Goal: Transaction & Acquisition: Book appointment/travel/reservation

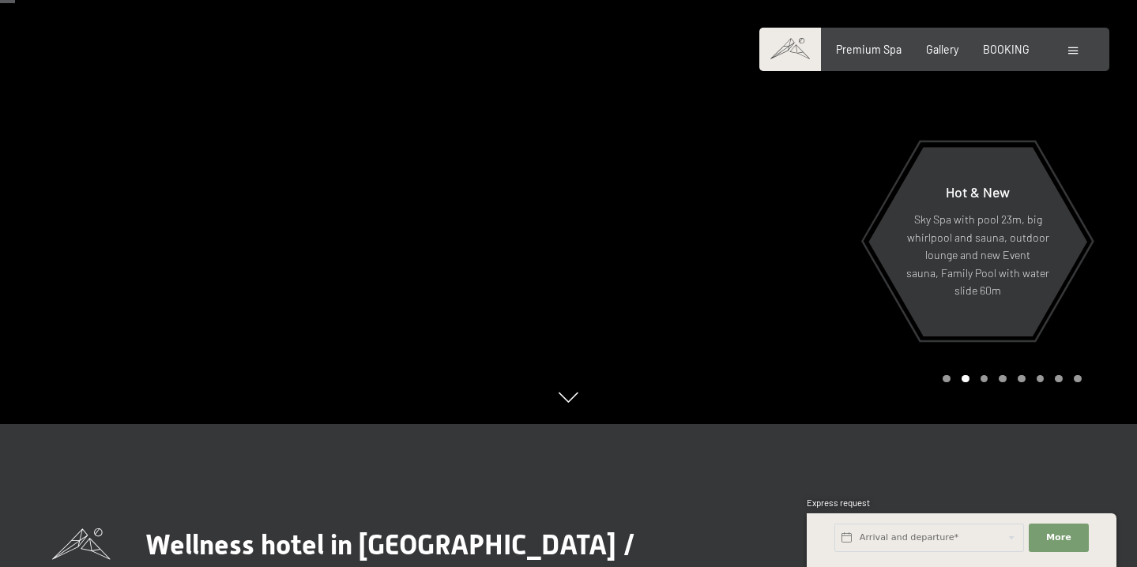
scroll to position [187, 0]
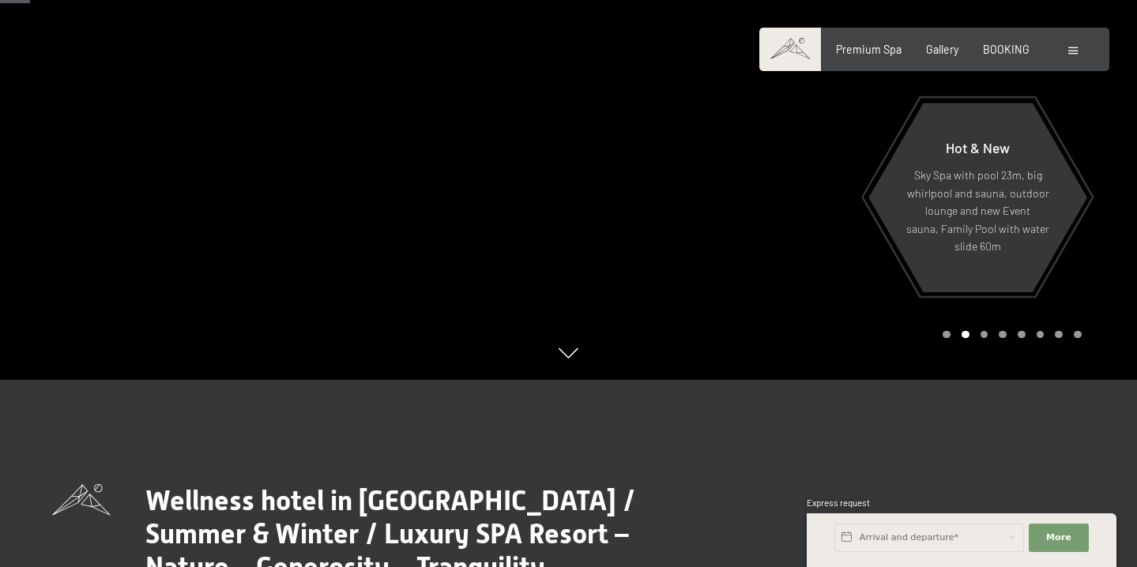
click at [1108, 198] on div at bounding box center [853, 96] width 569 height 567
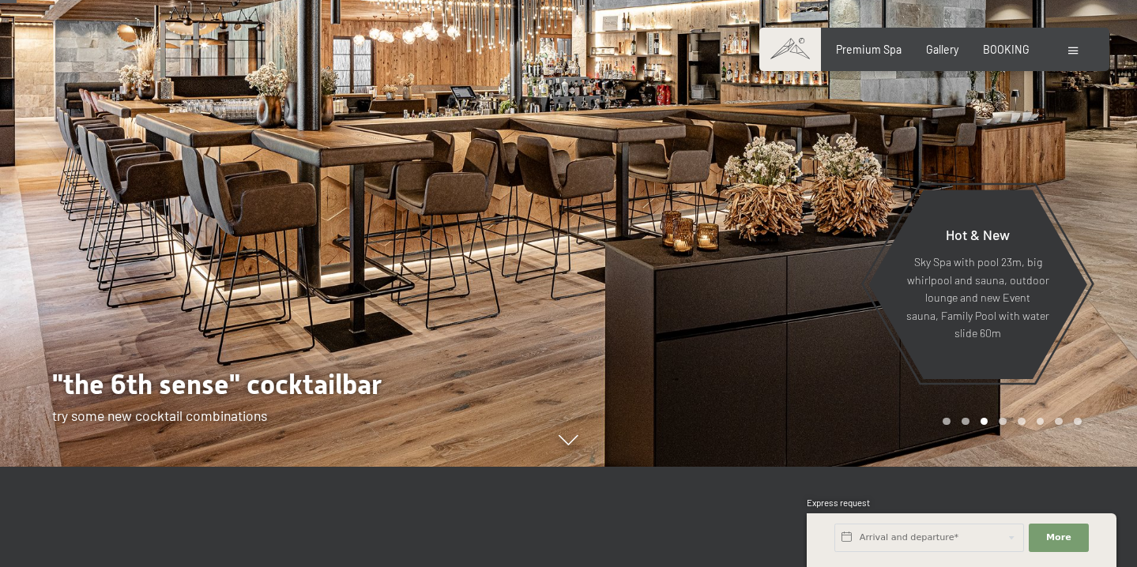
scroll to position [91, 0]
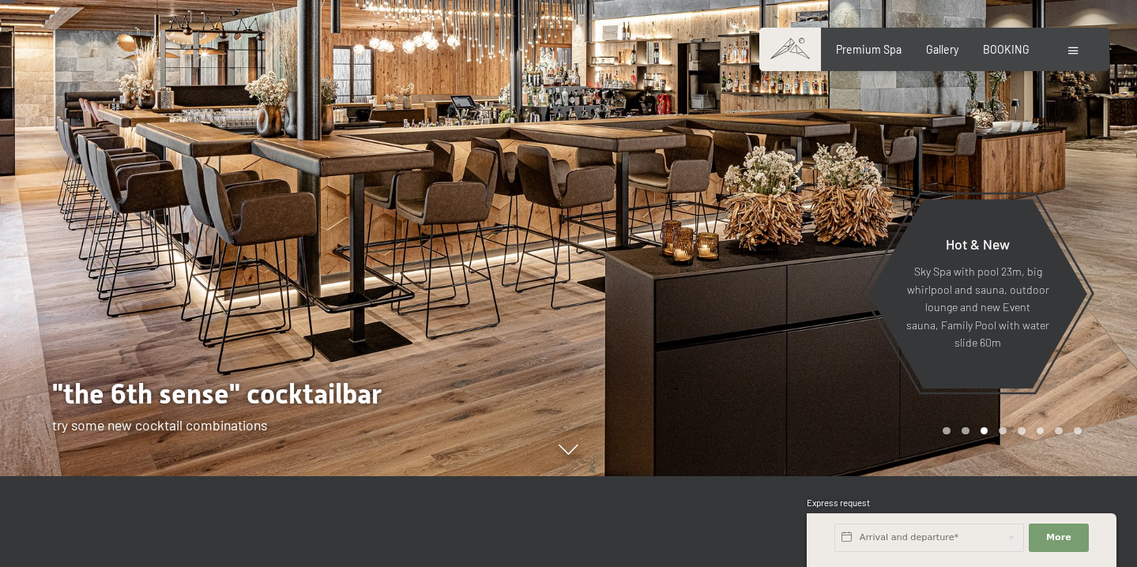
click at [1112, 235] on div at bounding box center [853, 192] width 569 height 567
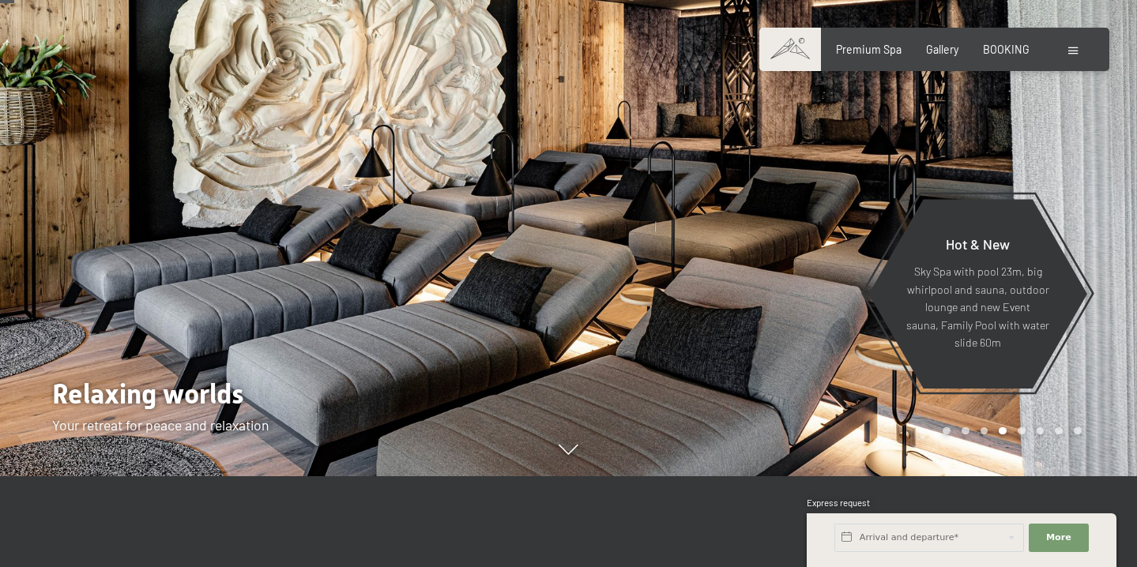
click at [1112, 235] on div at bounding box center [853, 192] width 569 height 567
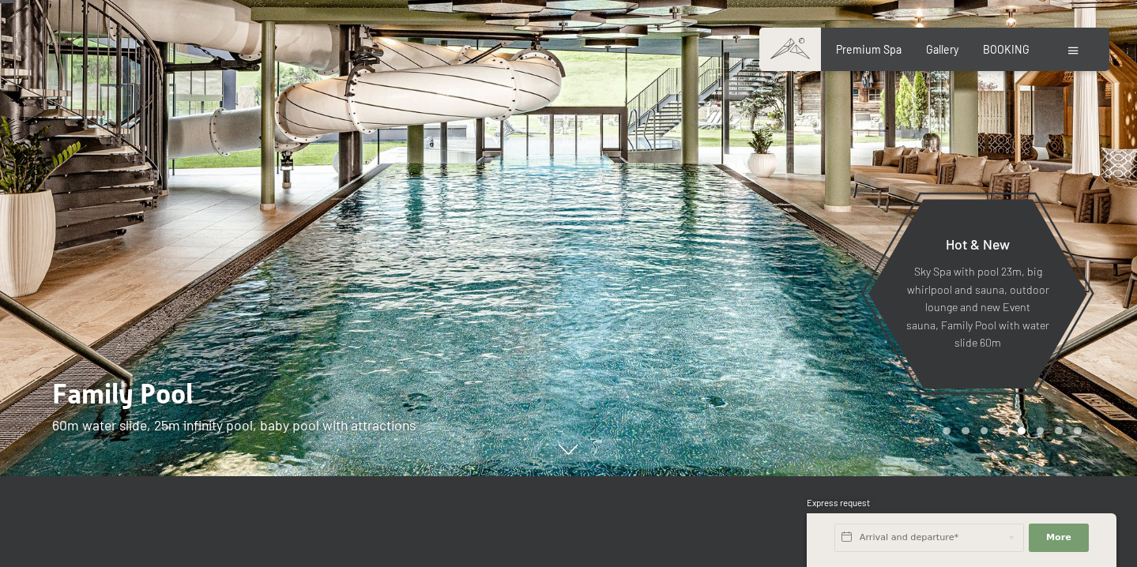
click at [1112, 235] on div at bounding box center [853, 192] width 569 height 567
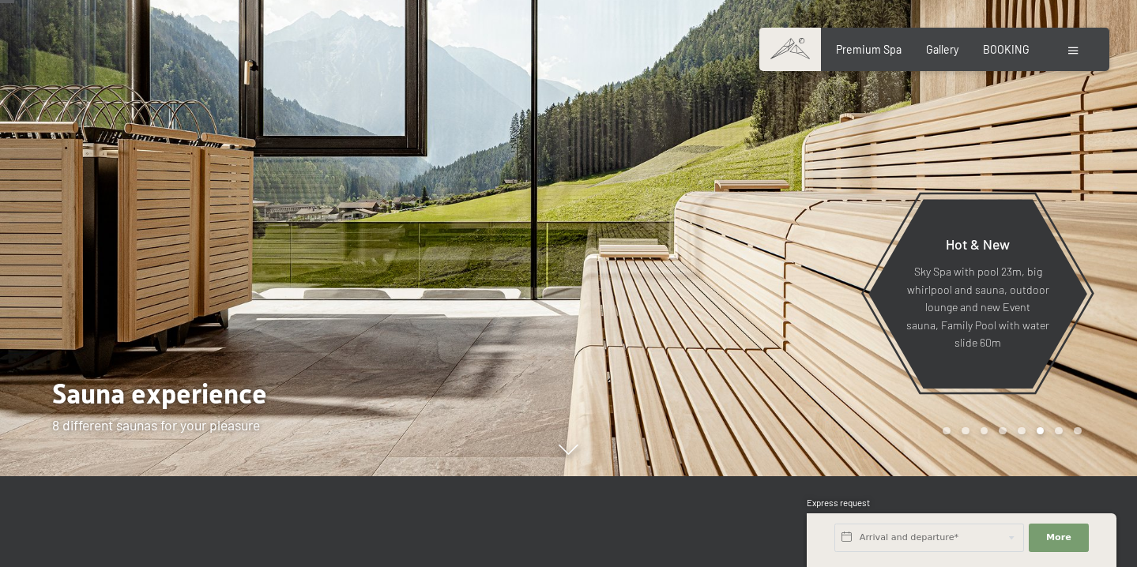
click at [1112, 235] on div at bounding box center [853, 192] width 569 height 567
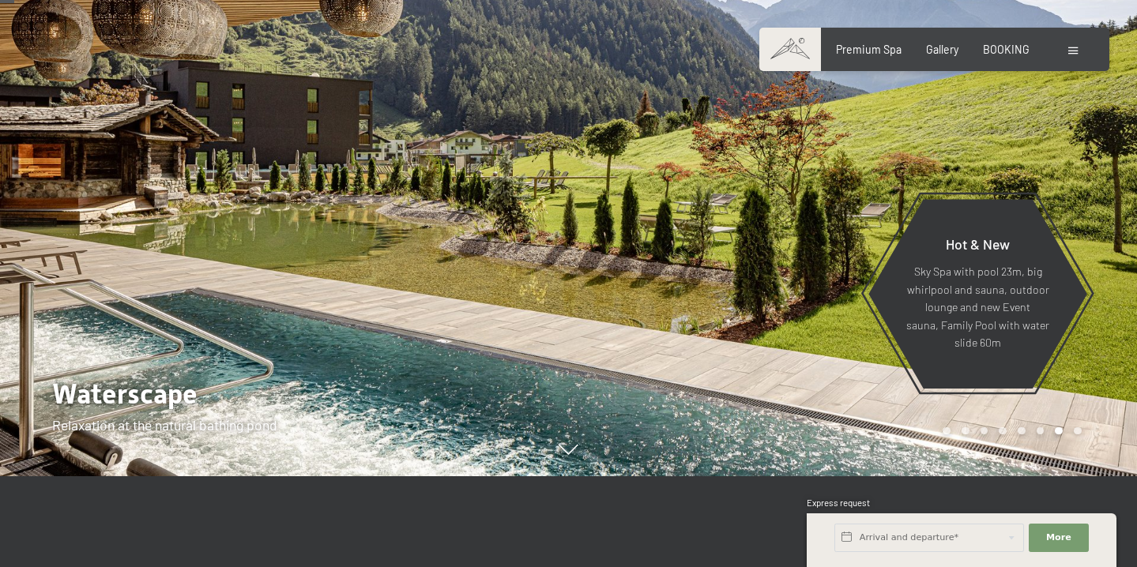
click at [1112, 235] on div at bounding box center [853, 192] width 569 height 567
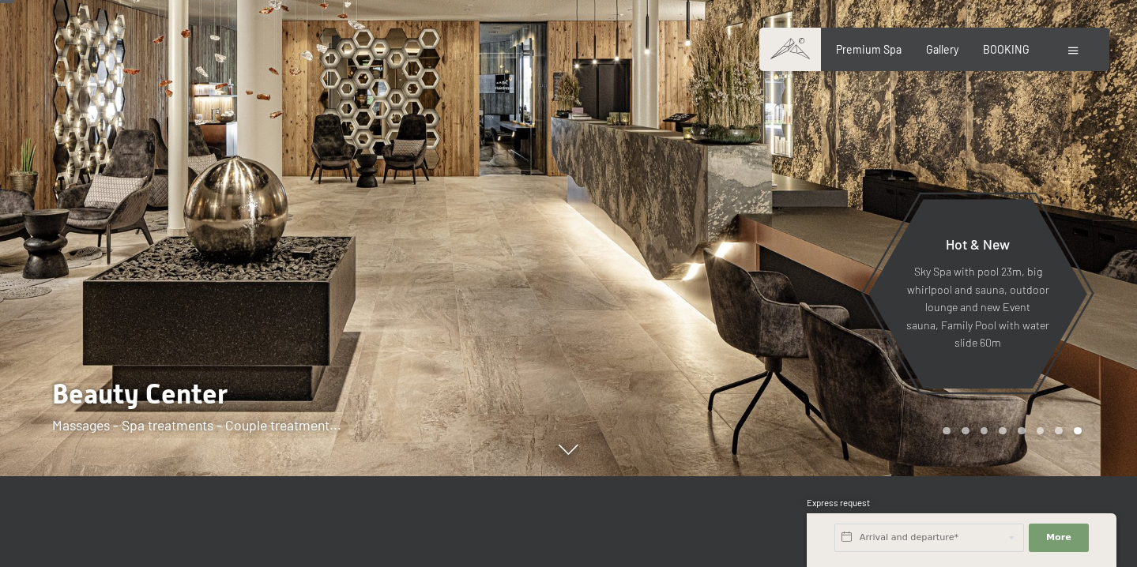
click at [1112, 235] on div at bounding box center [853, 192] width 569 height 567
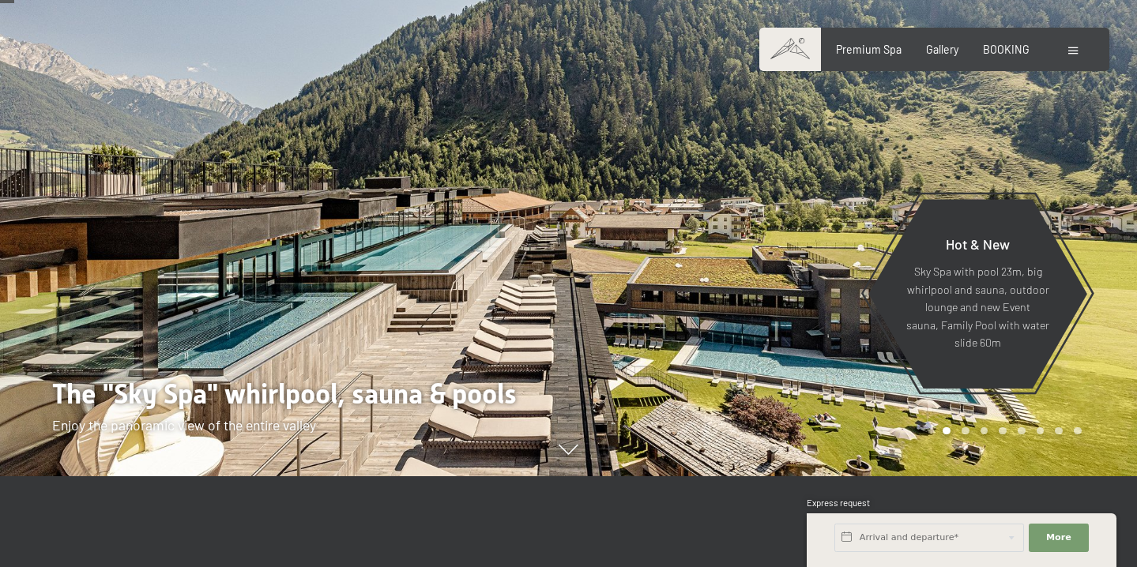
click at [1112, 235] on div at bounding box center [853, 192] width 569 height 567
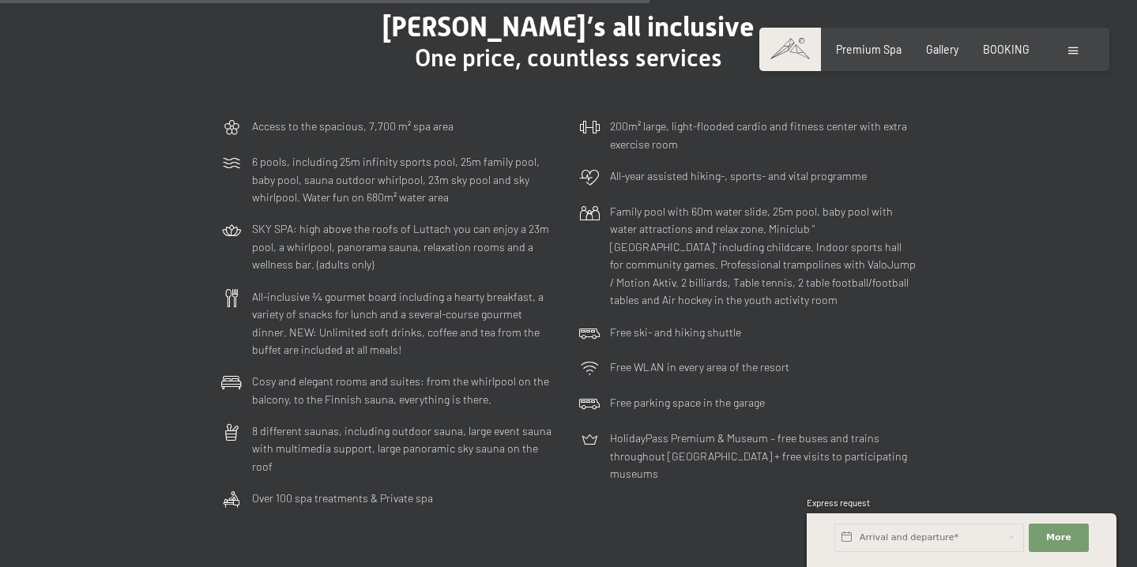
scroll to position [3806, 0]
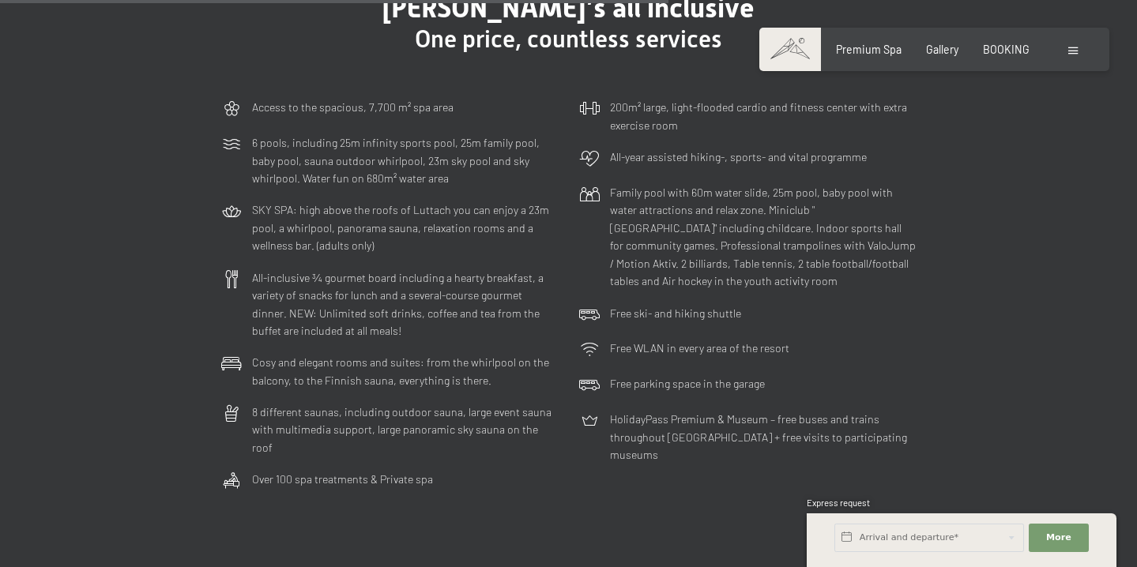
click at [1081, 51] on div at bounding box center [1074, 50] width 13 height 16
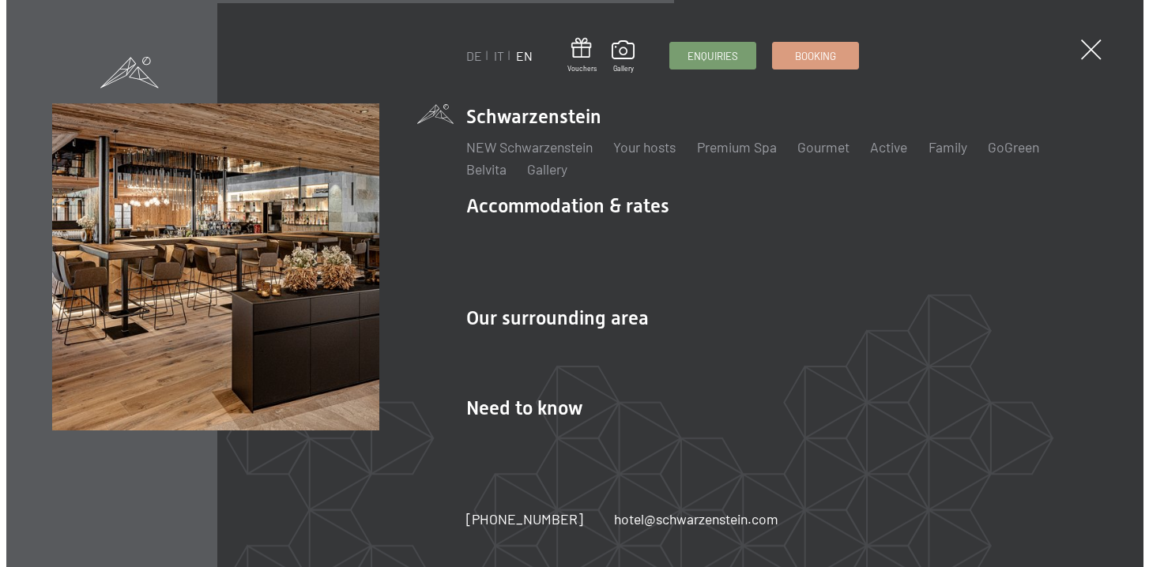
scroll to position [3814, 0]
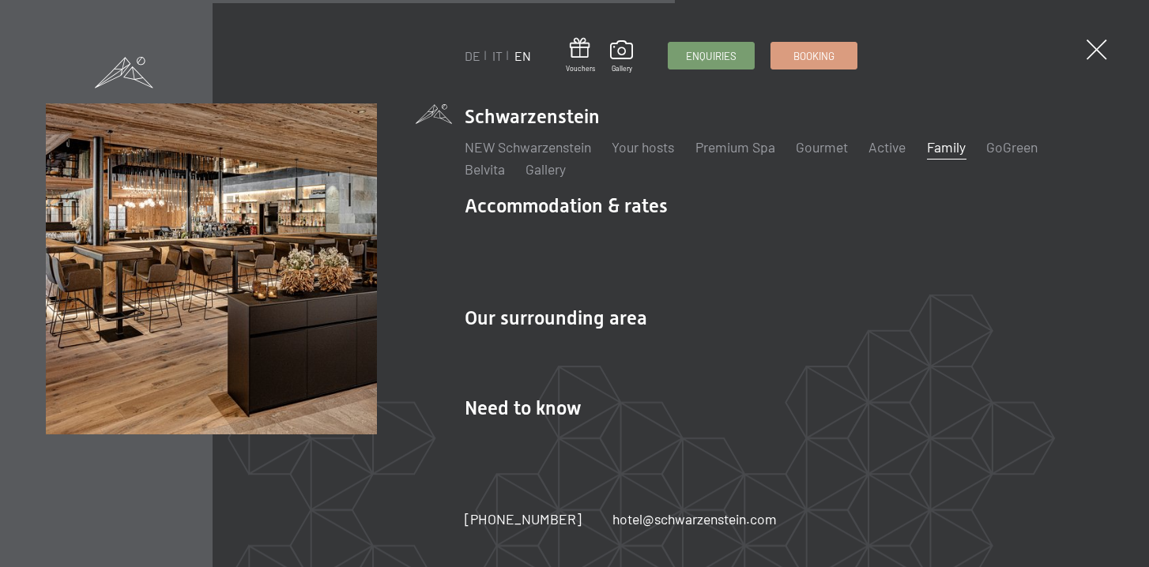
click at [958, 156] on link "Family" at bounding box center [946, 146] width 39 height 17
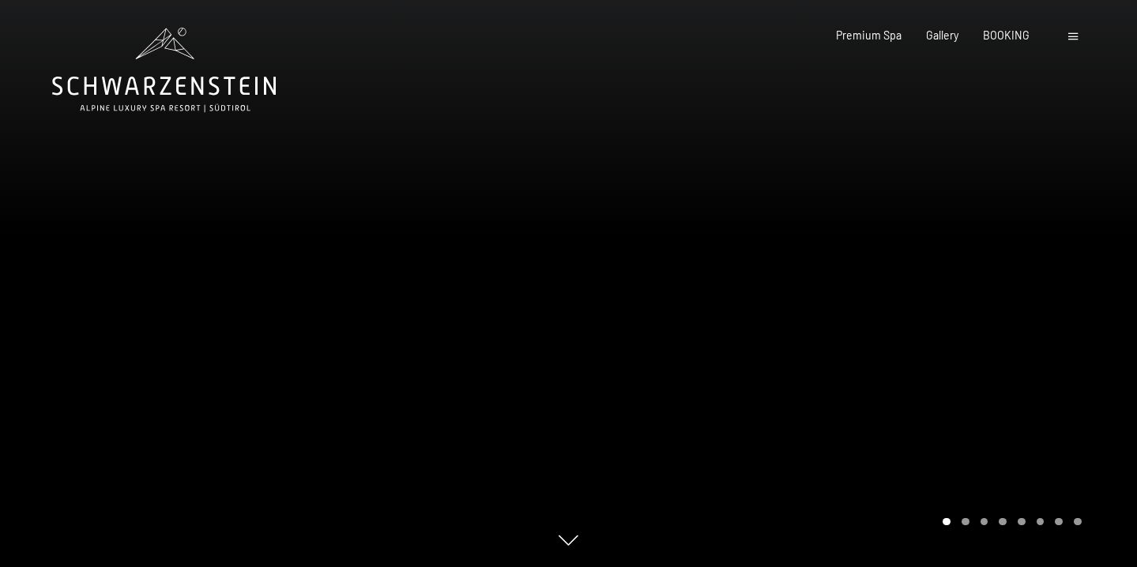
click at [1069, 349] on div at bounding box center [853, 283] width 569 height 567
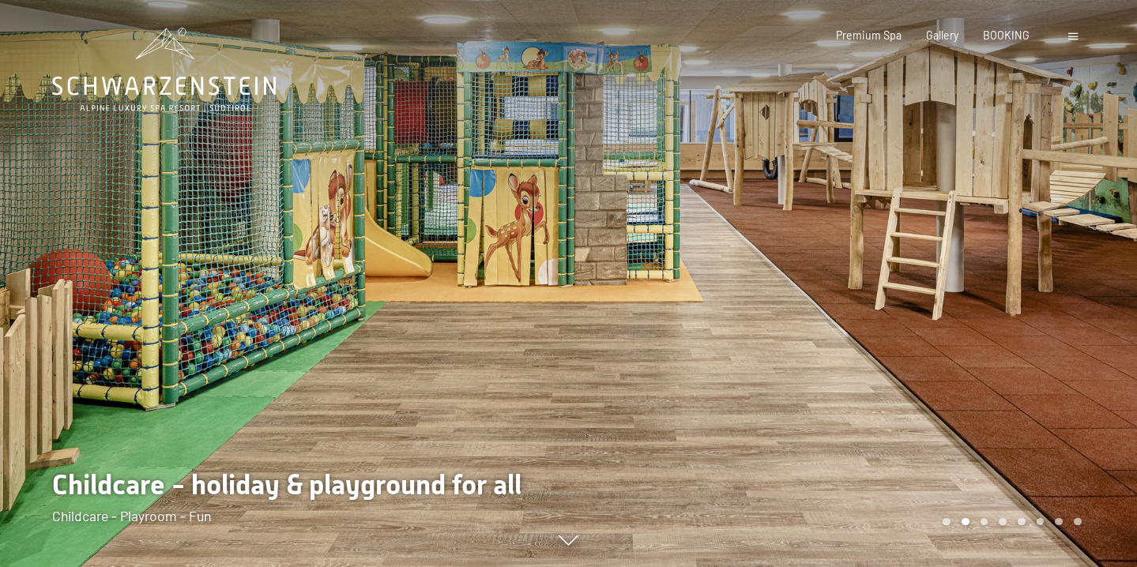
click at [1069, 349] on div at bounding box center [853, 283] width 569 height 567
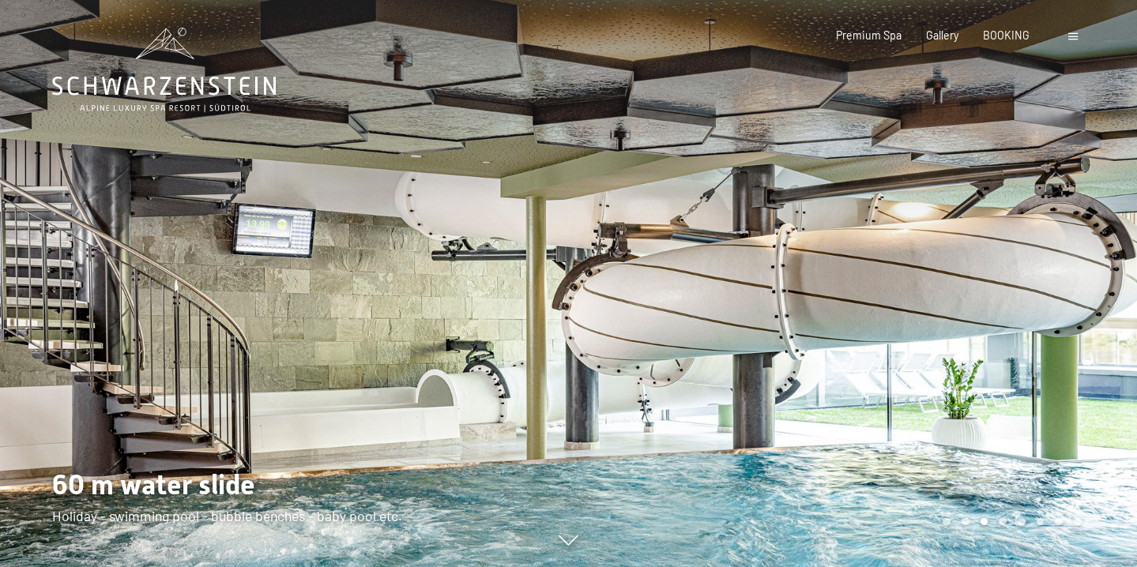
click at [1069, 349] on div at bounding box center [853, 283] width 569 height 567
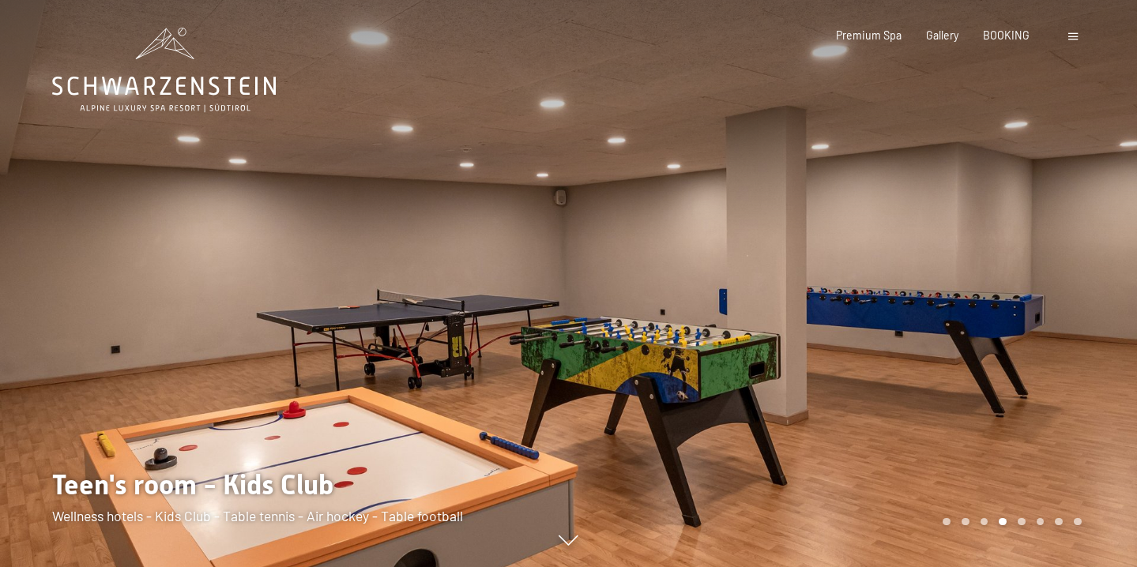
click at [1069, 349] on div at bounding box center [853, 283] width 569 height 567
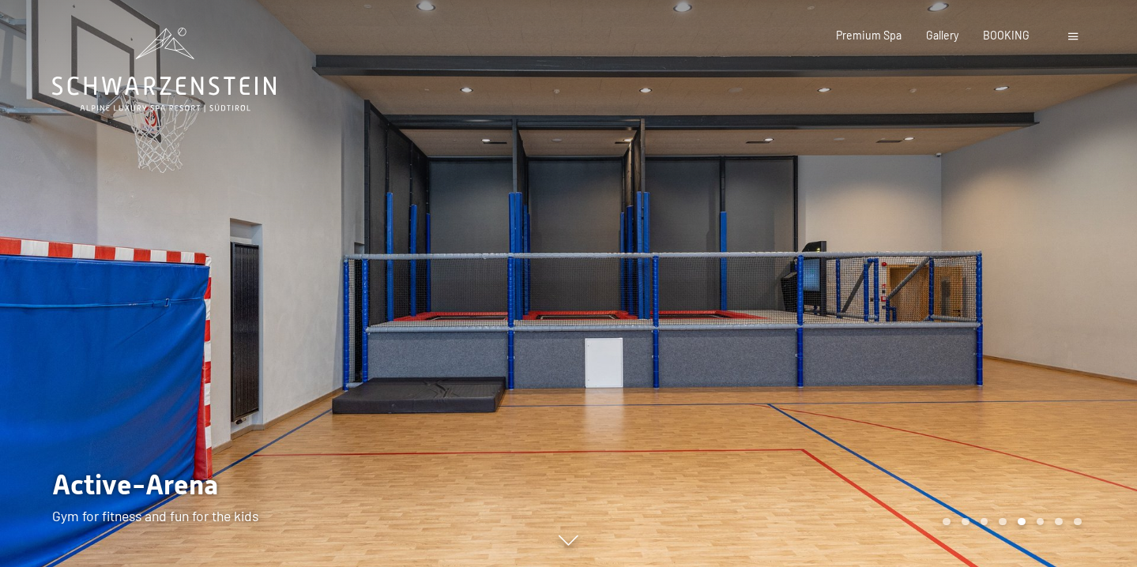
click at [1069, 349] on div at bounding box center [853, 283] width 569 height 567
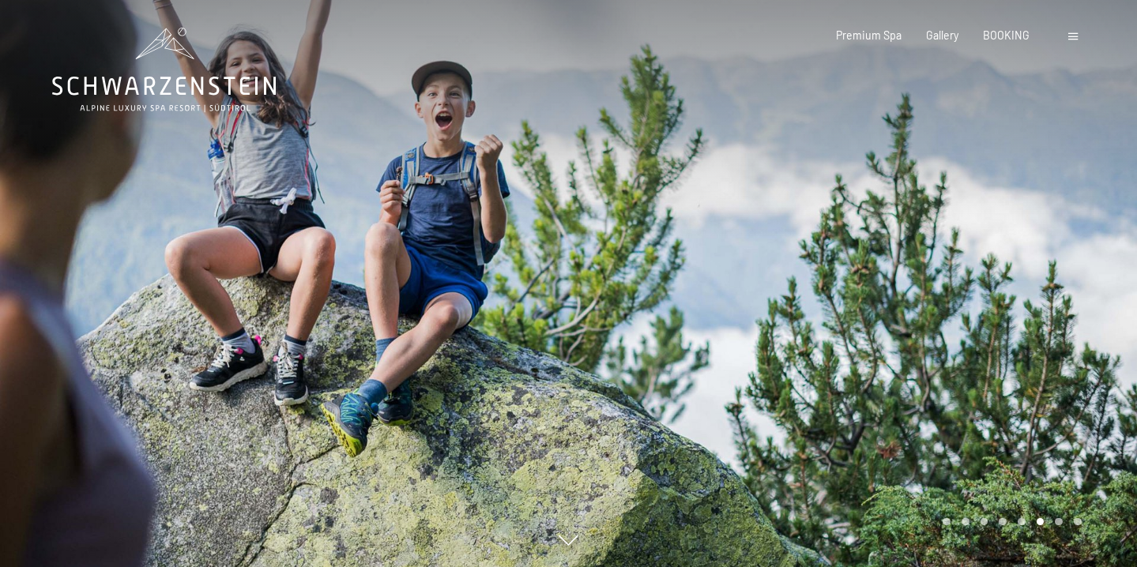
click at [1070, 350] on div at bounding box center [853, 283] width 569 height 567
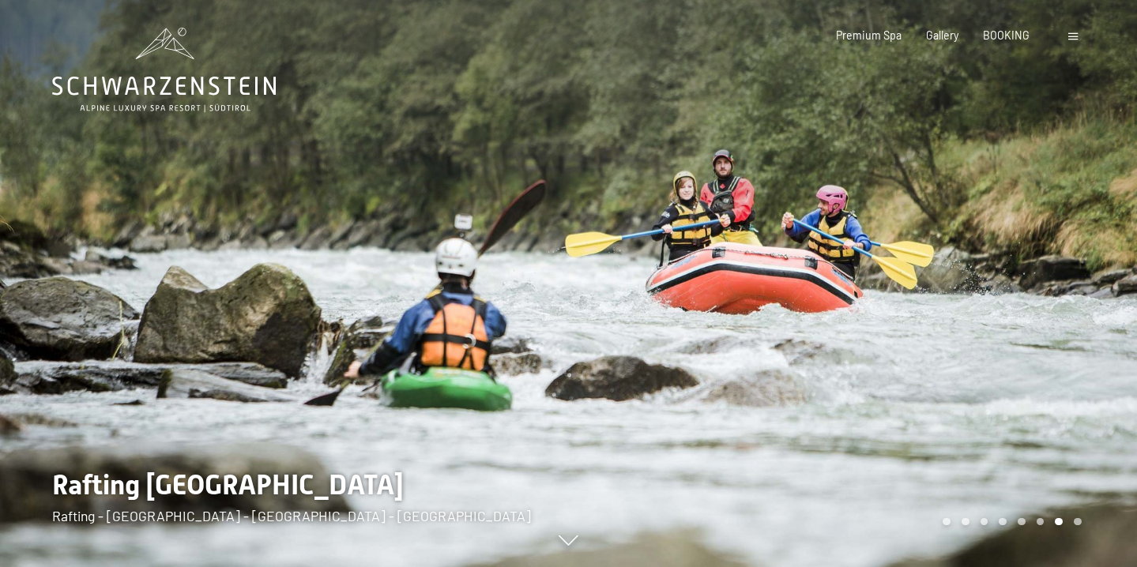
click at [1070, 350] on div at bounding box center [853, 283] width 569 height 567
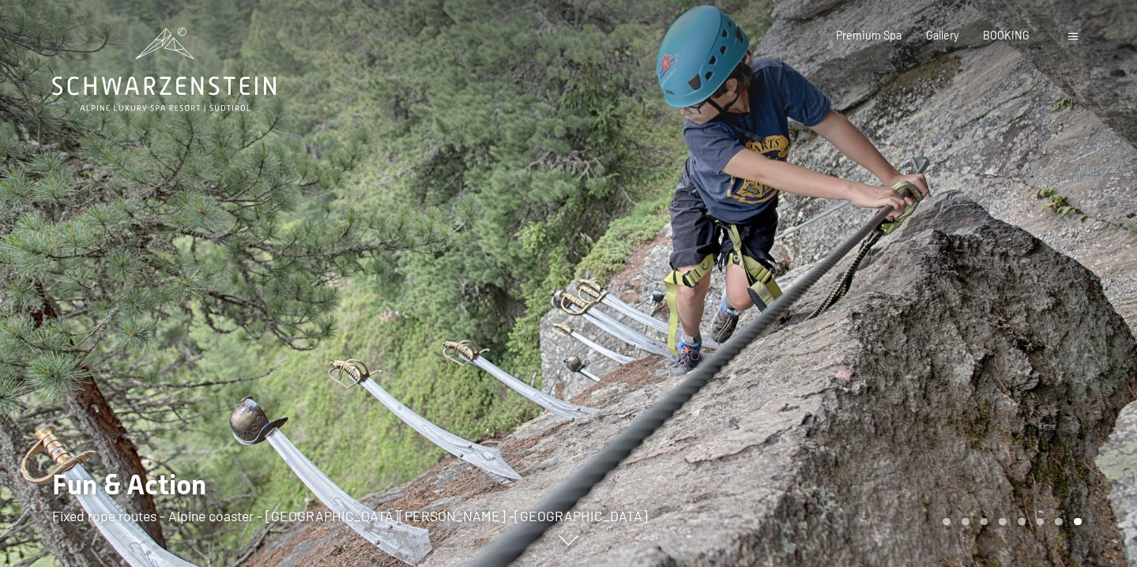
click at [1070, 350] on div at bounding box center [853, 283] width 569 height 567
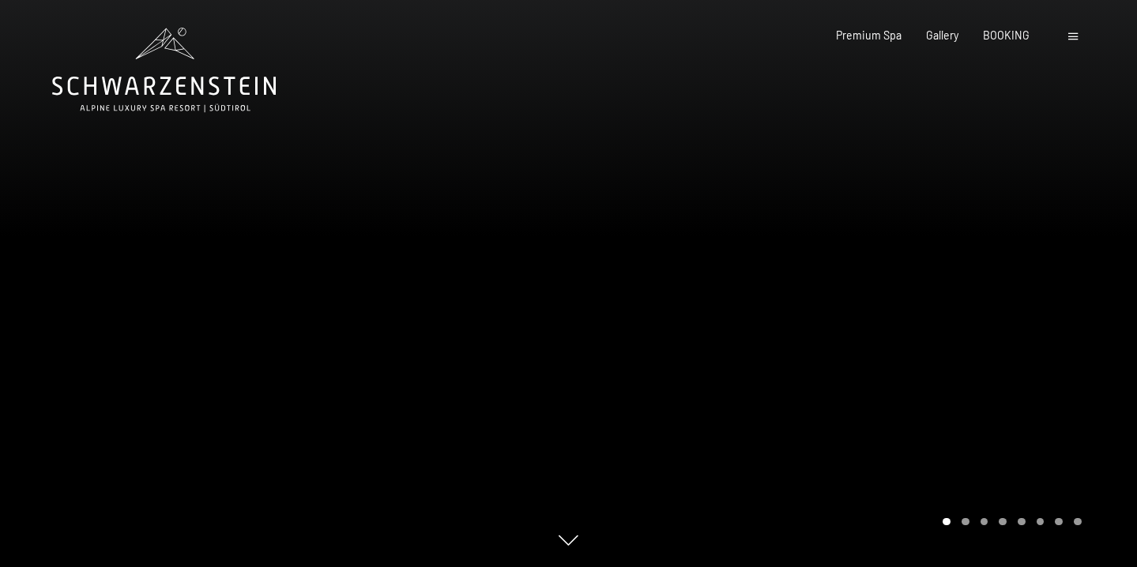
click at [1070, 350] on div at bounding box center [853, 283] width 569 height 567
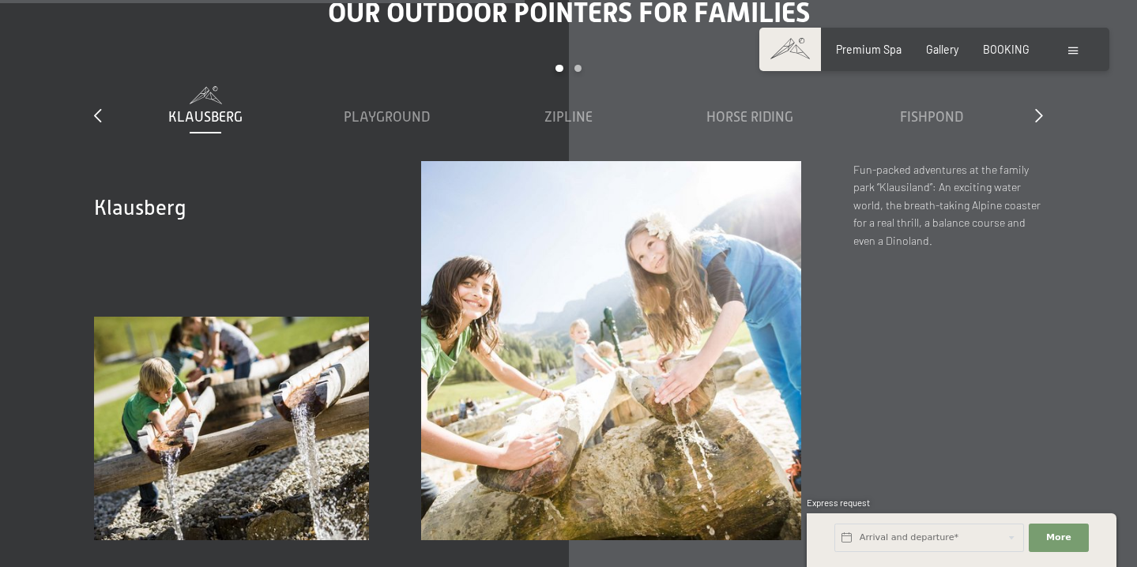
scroll to position [4725, 0]
click at [1037, 117] on icon at bounding box center [1039, 115] width 8 height 14
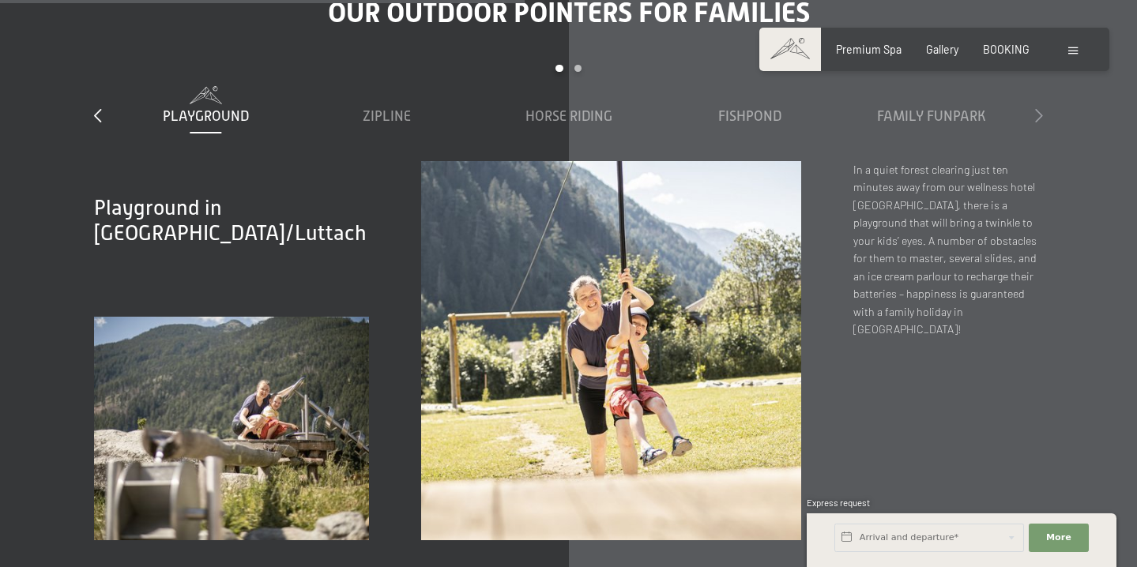
click at [1037, 117] on icon at bounding box center [1039, 115] width 8 height 14
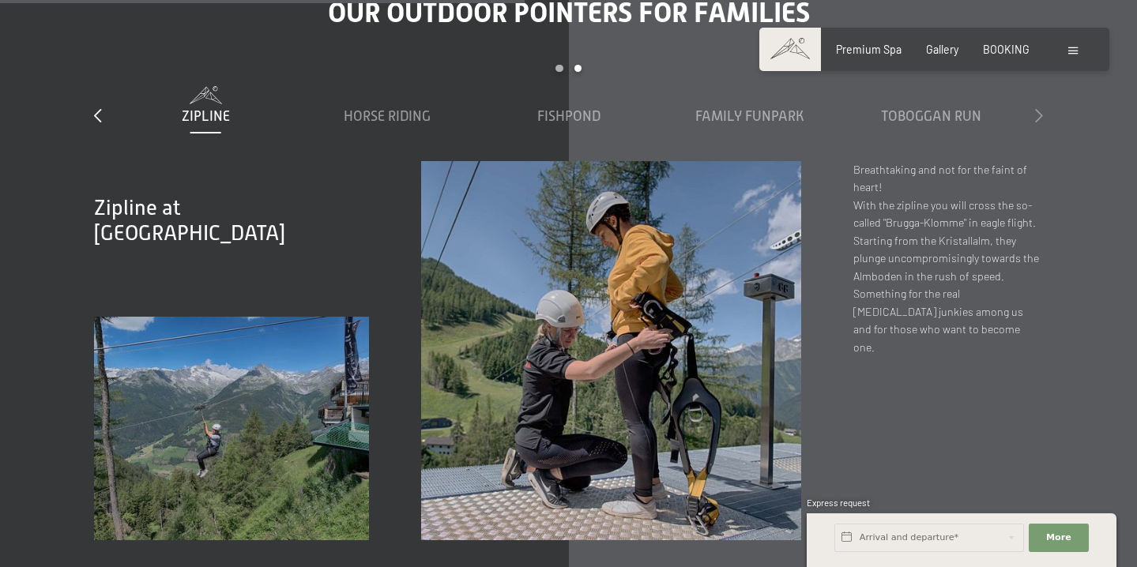
click at [1037, 117] on icon at bounding box center [1039, 115] width 8 height 14
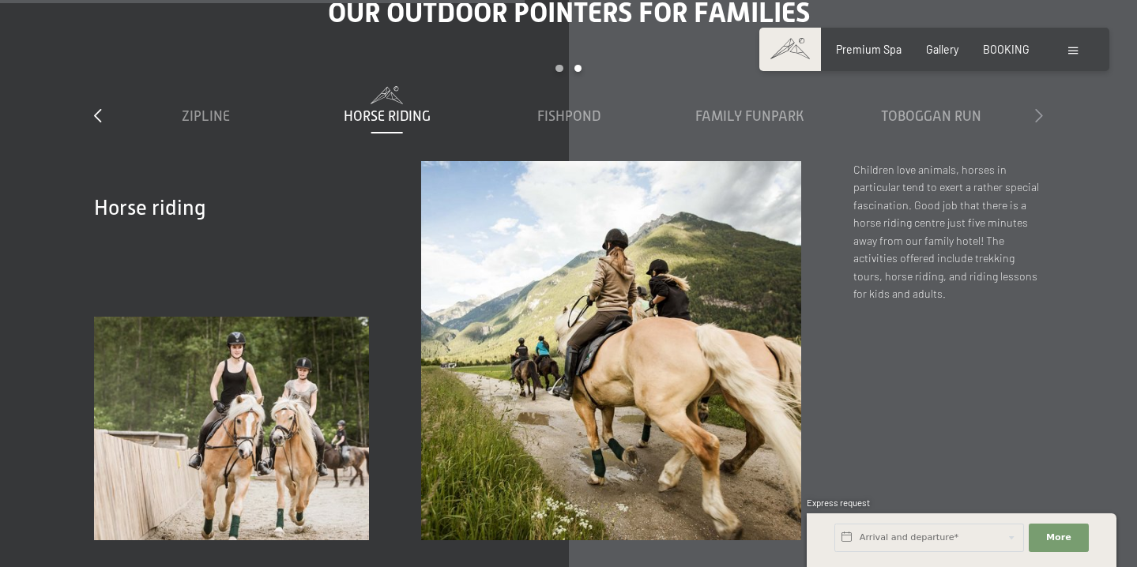
click at [1037, 119] on icon at bounding box center [1039, 115] width 8 height 14
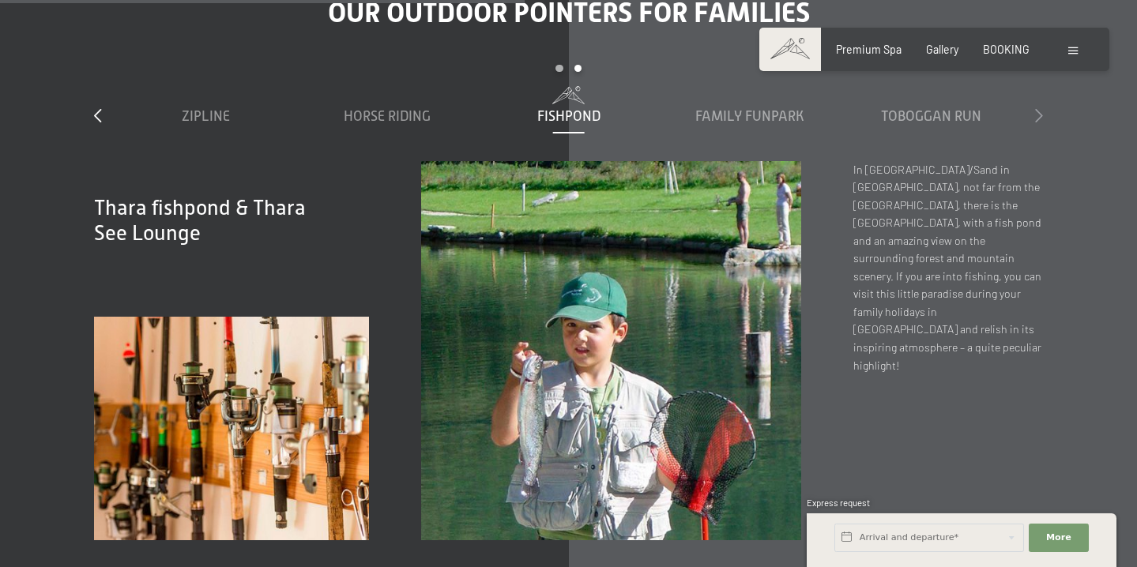
click at [1037, 119] on icon at bounding box center [1039, 115] width 8 height 14
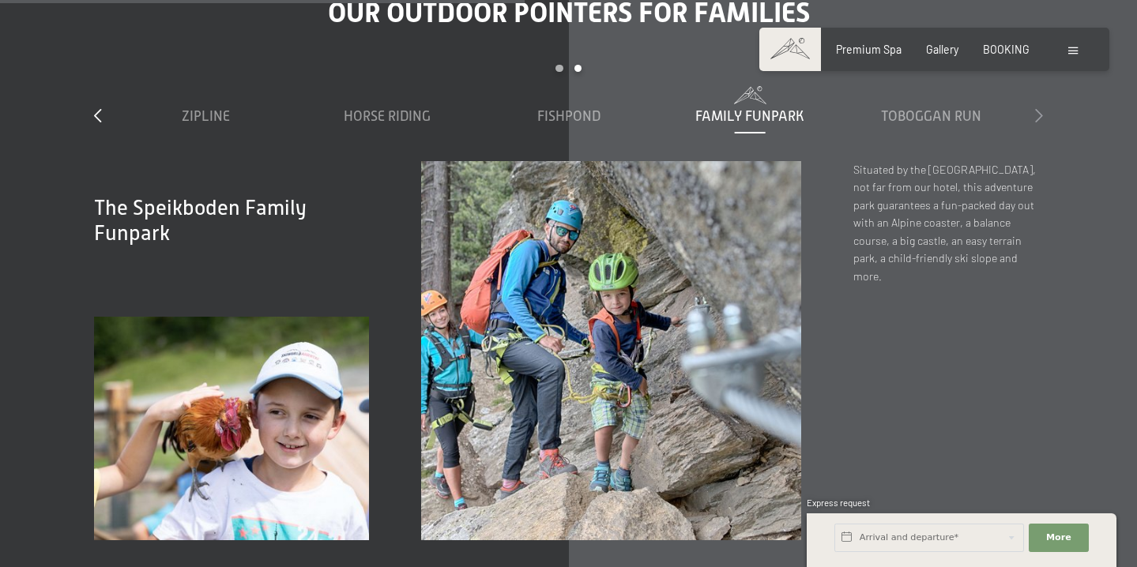
click at [1037, 119] on icon at bounding box center [1039, 115] width 8 height 14
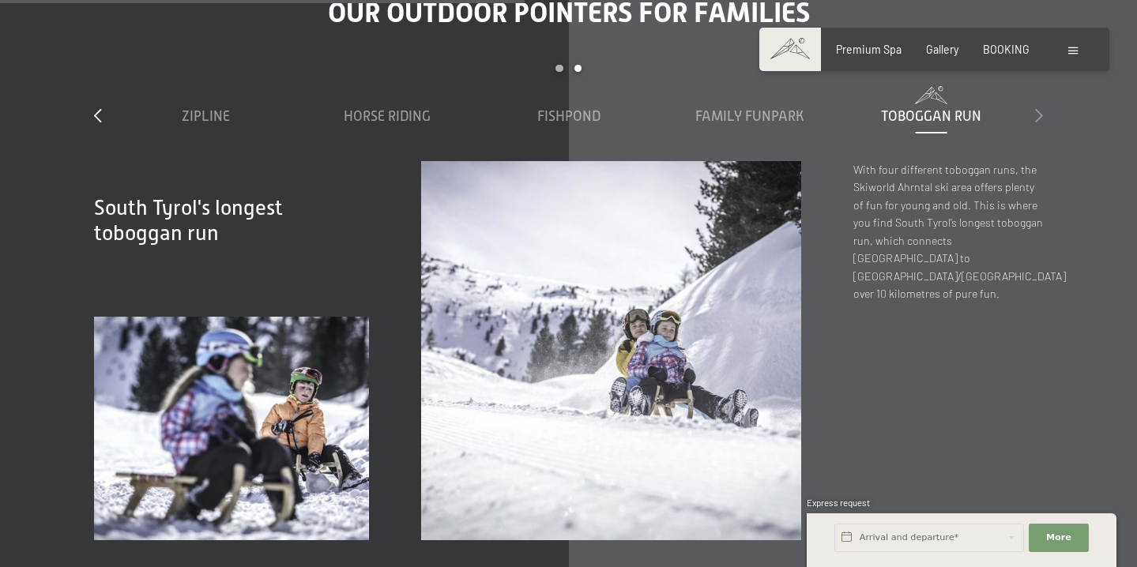
click at [1037, 119] on icon at bounding box center [1039, 115] width 8 height 14
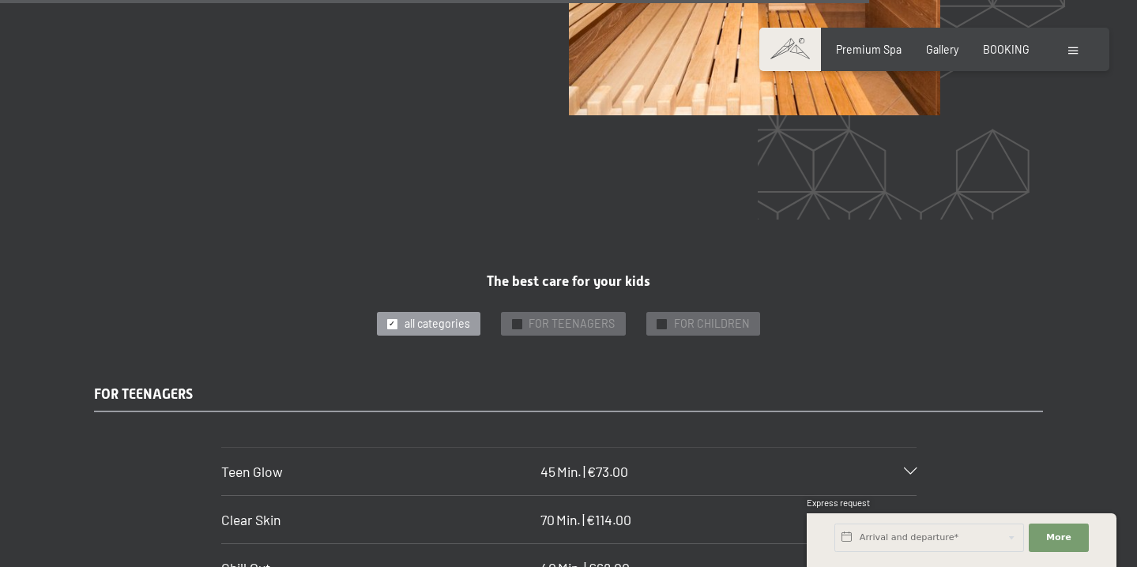
scroll to position [8376, 0]
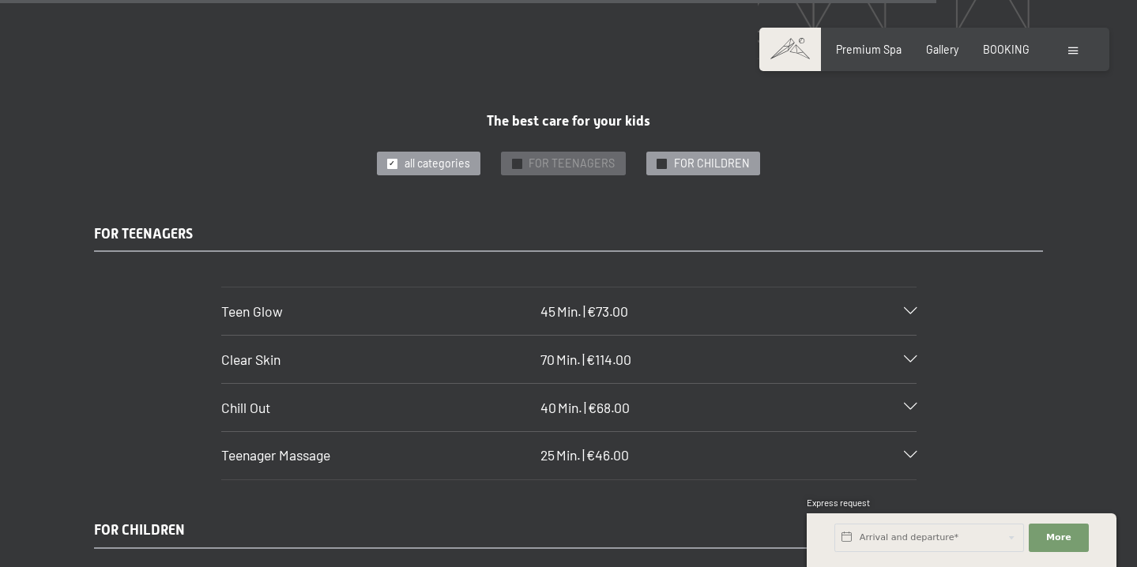
click at [706, 164] on span "FOR CHILDREN" at bounding box center [712, 164] width 76 height 16
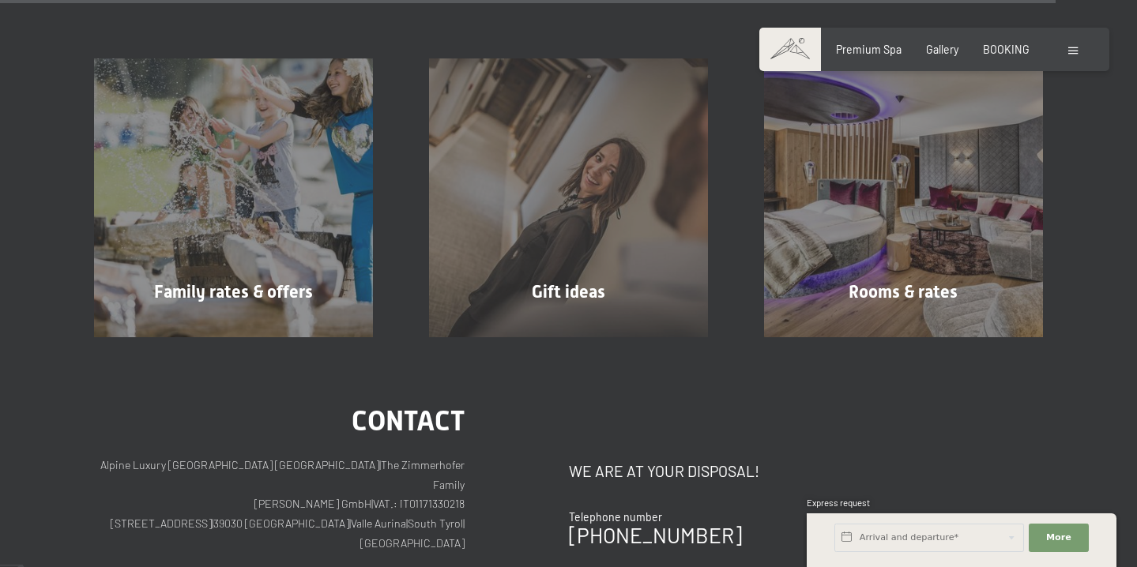
scroll to position [9615, 0]
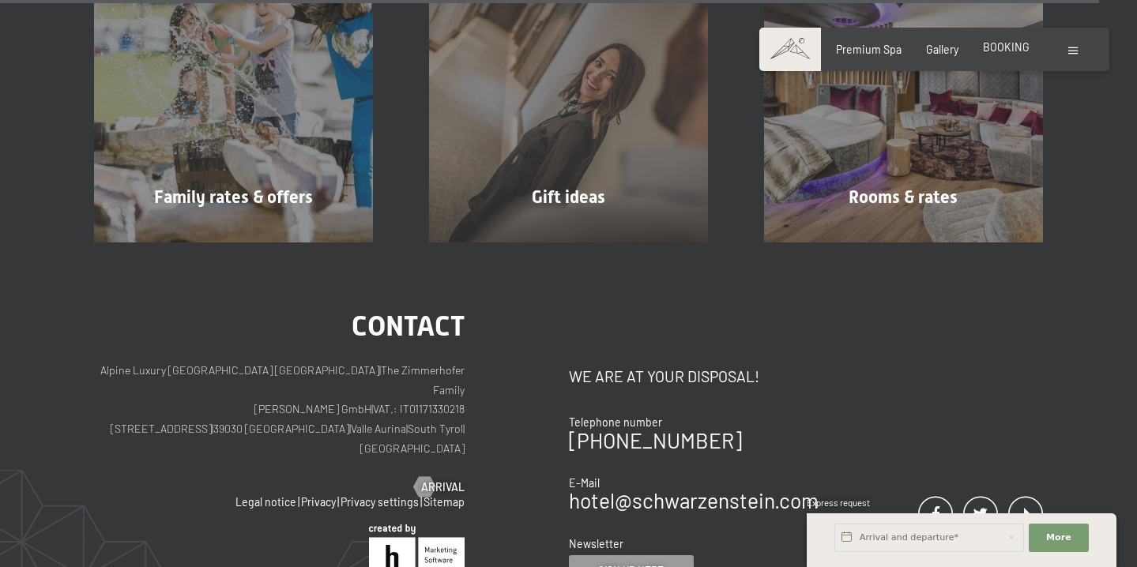
click at [1009, 47] on span "BOOKING" at bounding box center [1006, 46] width 47 height 13
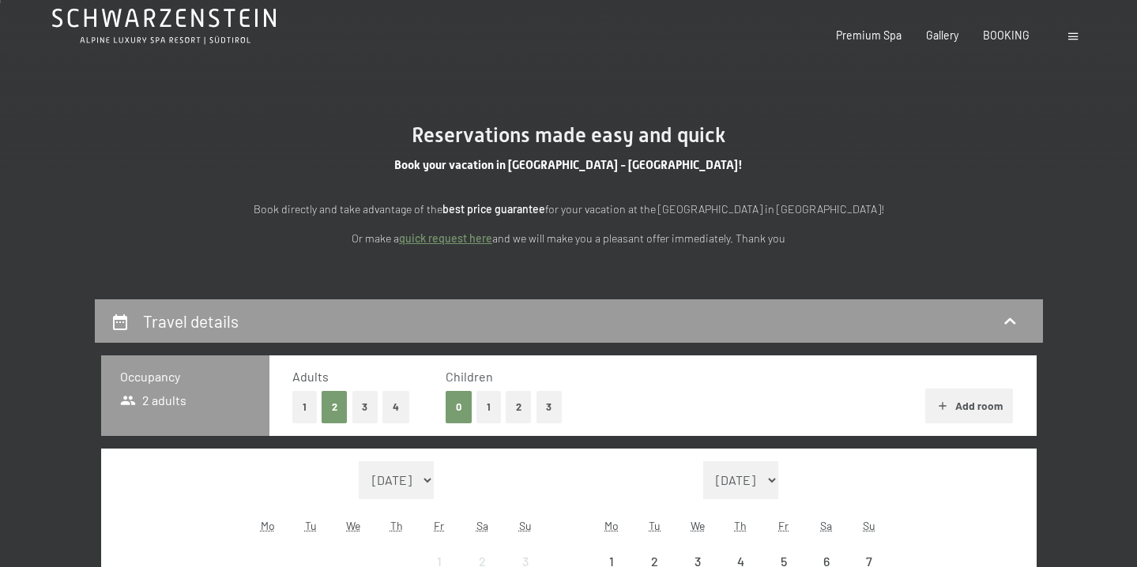
scroll to position [257, 0]
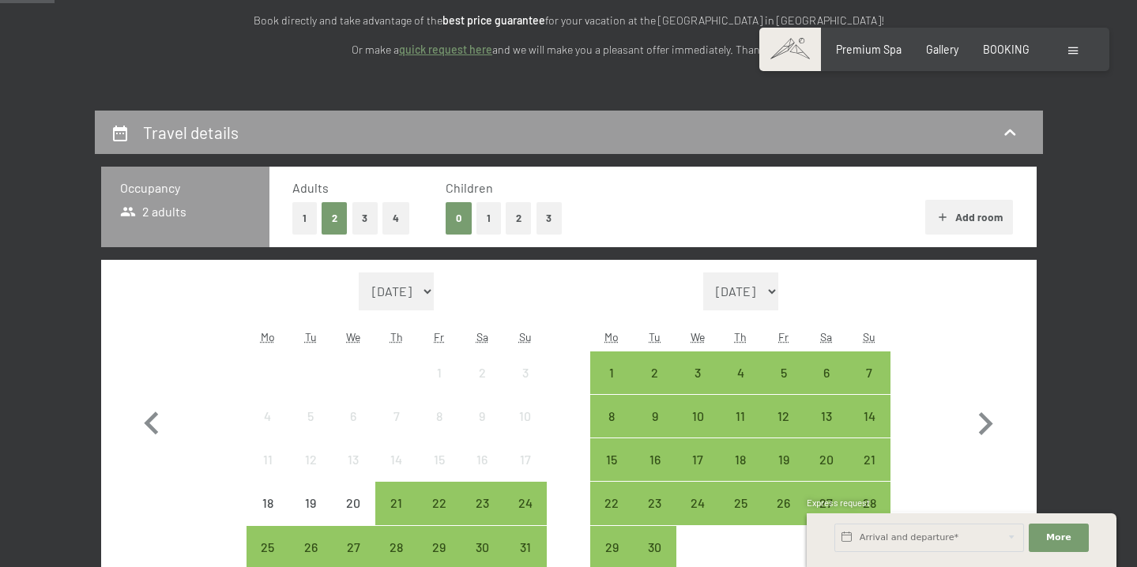
click at [517, 214] on button "2" at bounding box center [519, 218] width 26 height 32
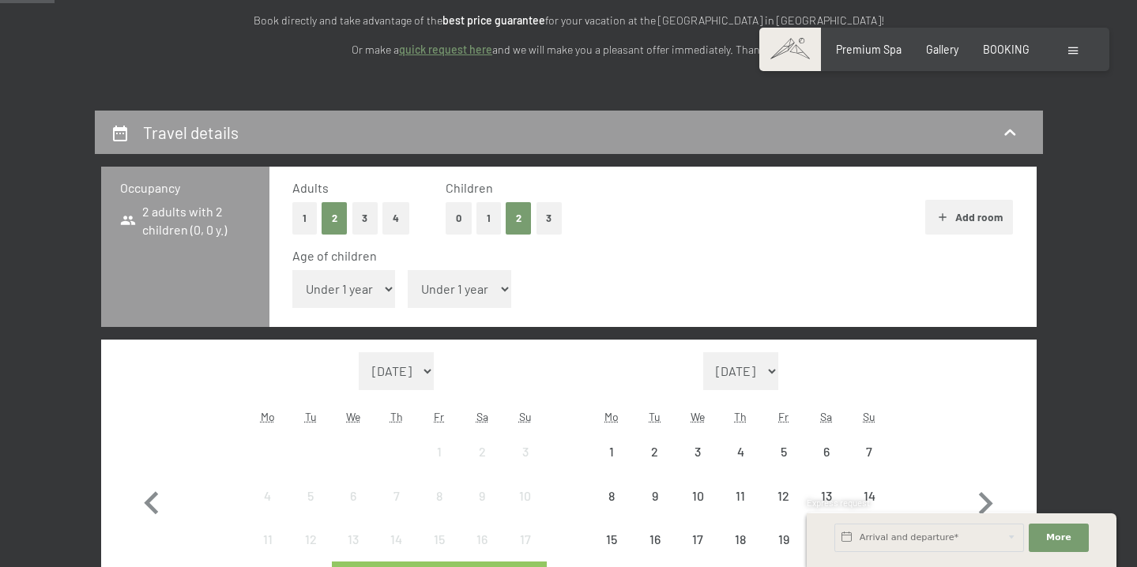
click at [367, 283] on select "Under 1 year 1 year 2 years 3 years 4 years 5 years 6 years 7 years 8 years 9 y…" at bounding box center [344, 289] width 104 height 38
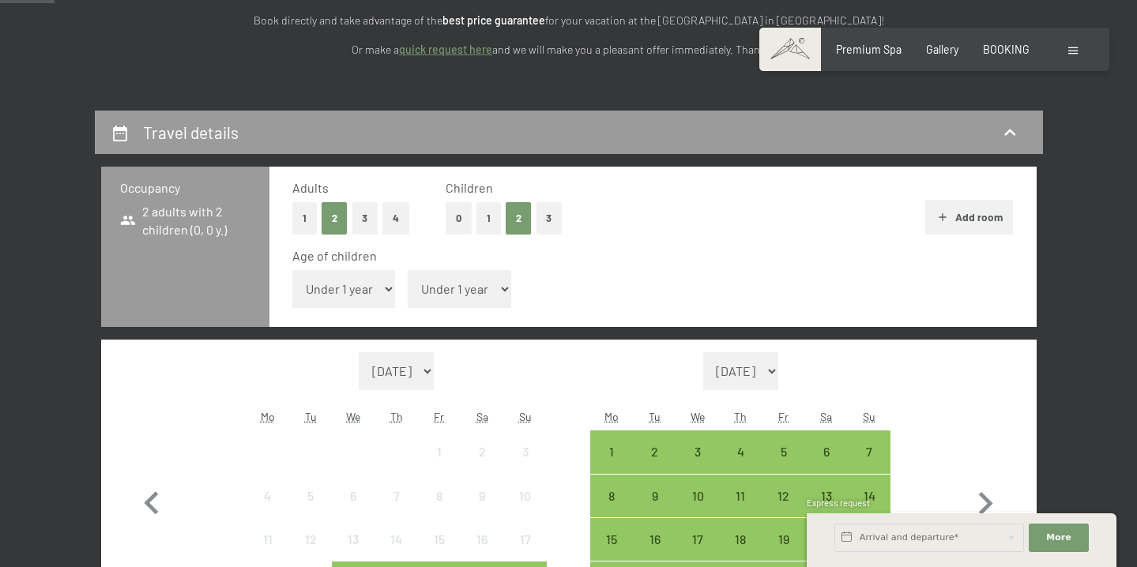
select select "4"
click at [453, 292] on select "Under 1 year 1 year 2 years 3 years 4 years 5 years 6 years 7 years 8 years 9 y…" at bounding box center [460, 289] width 104 height 38
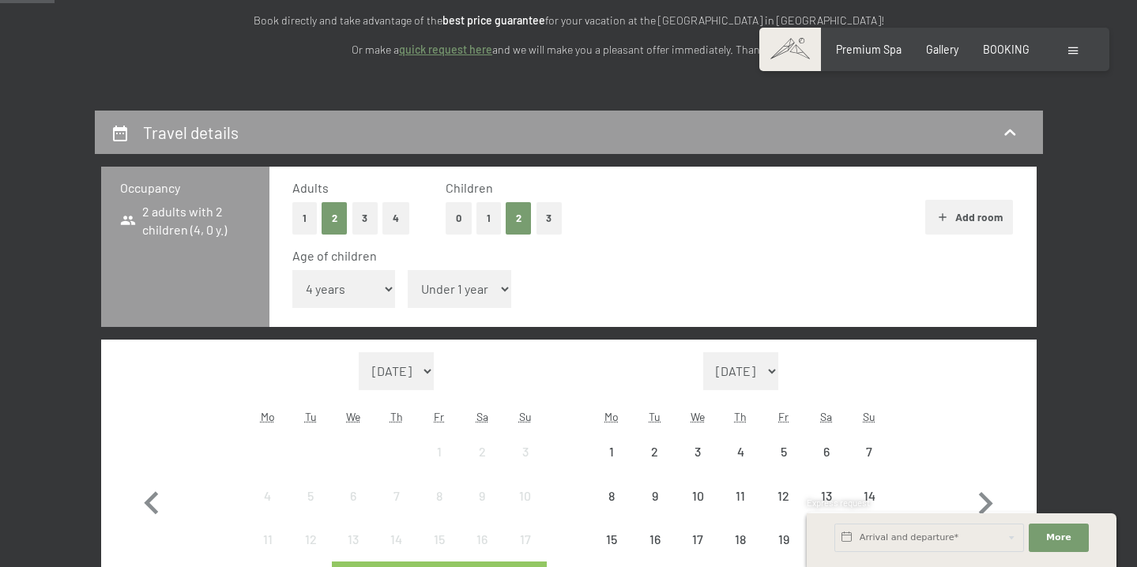
select select "1"
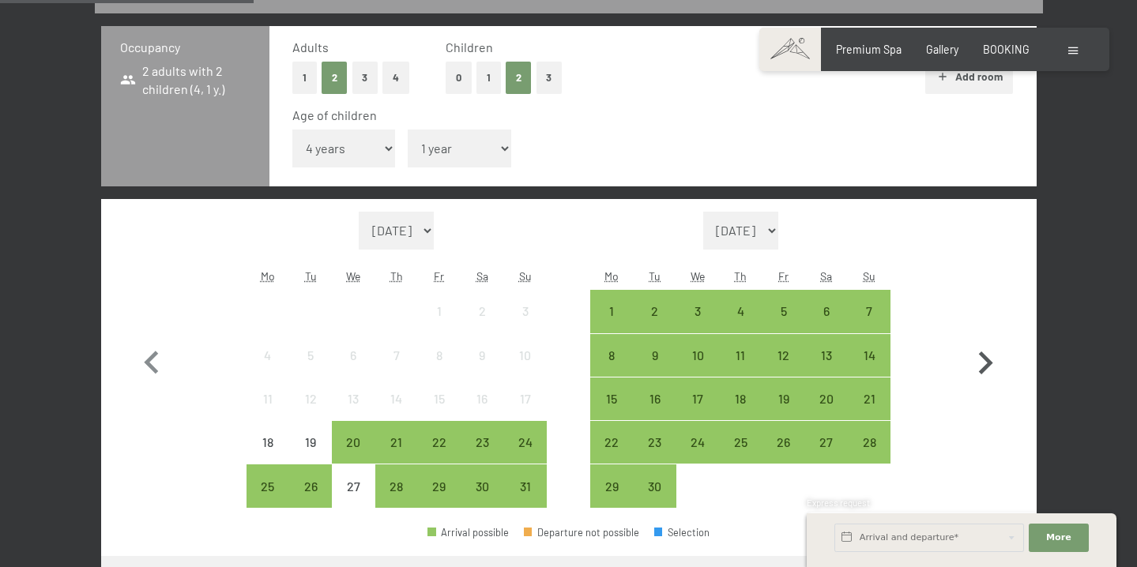
scroll to position [398, 0]
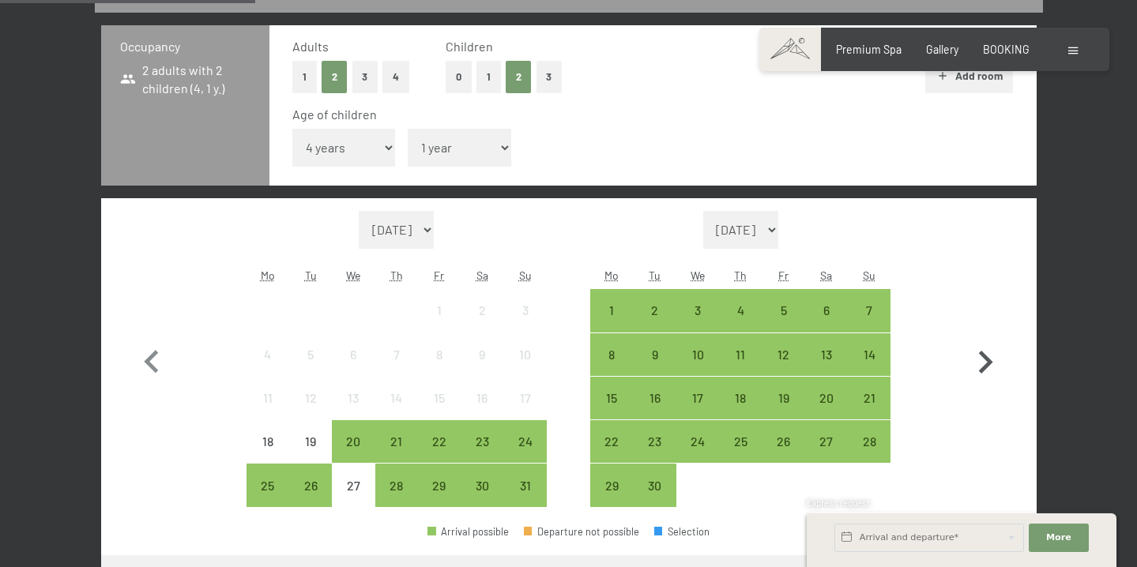
click at [999, 375] on icon "button" at bounding box center [985, 363] width 46 height 46
select select "2025-09-01"
select select "2025-10-01"
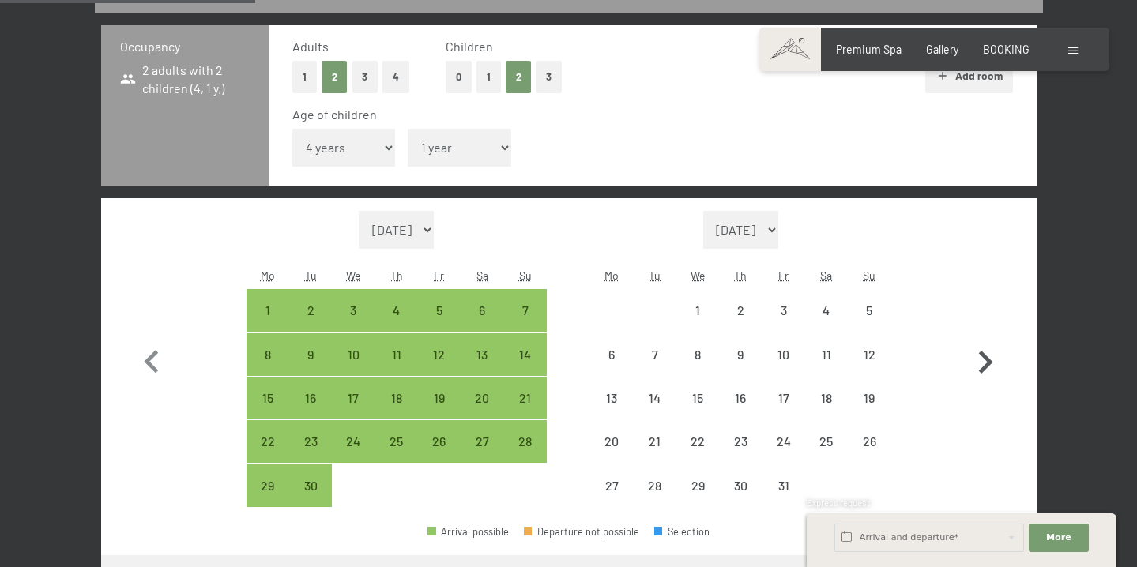
click at [992, 372] on icon "button" at bounding box center [985, 363] width 46 height 46
select select "2025-10-01"
select select "2025-11-01"
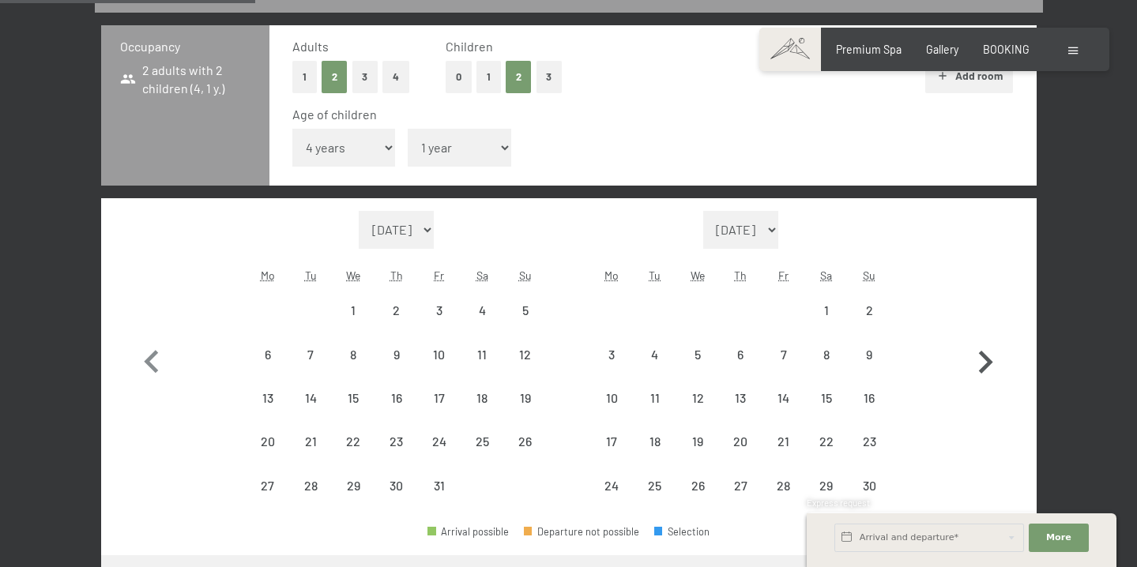
click at [992, 372] on icon "button" at bounding box center [985, 363] width 46 height 46
select select "2025-11-01"
select select "2025-12-01"
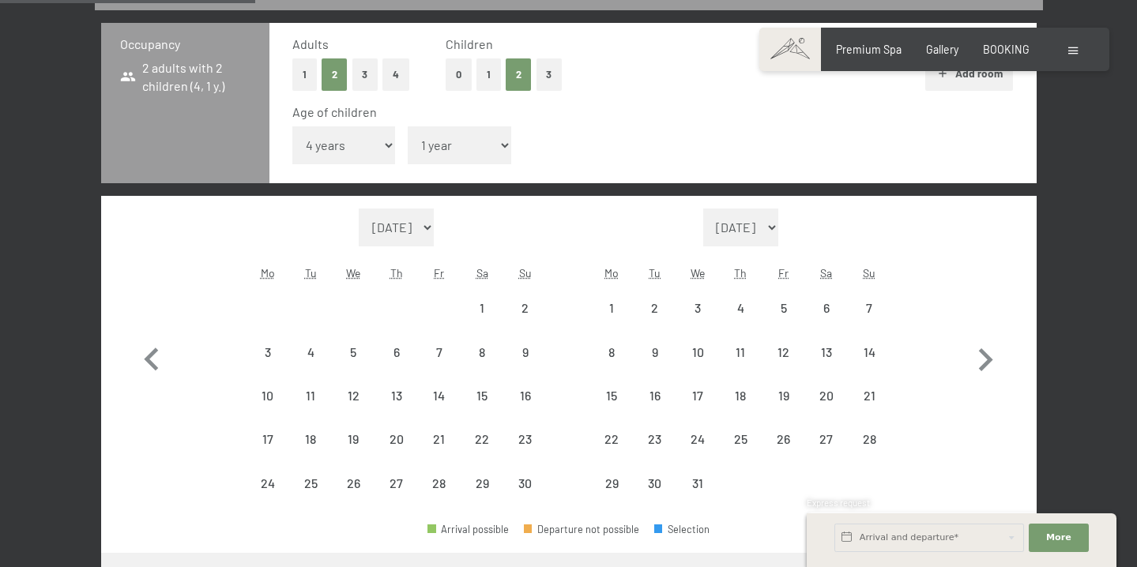
select select "2025-11-01"
select select "2025-12-01"
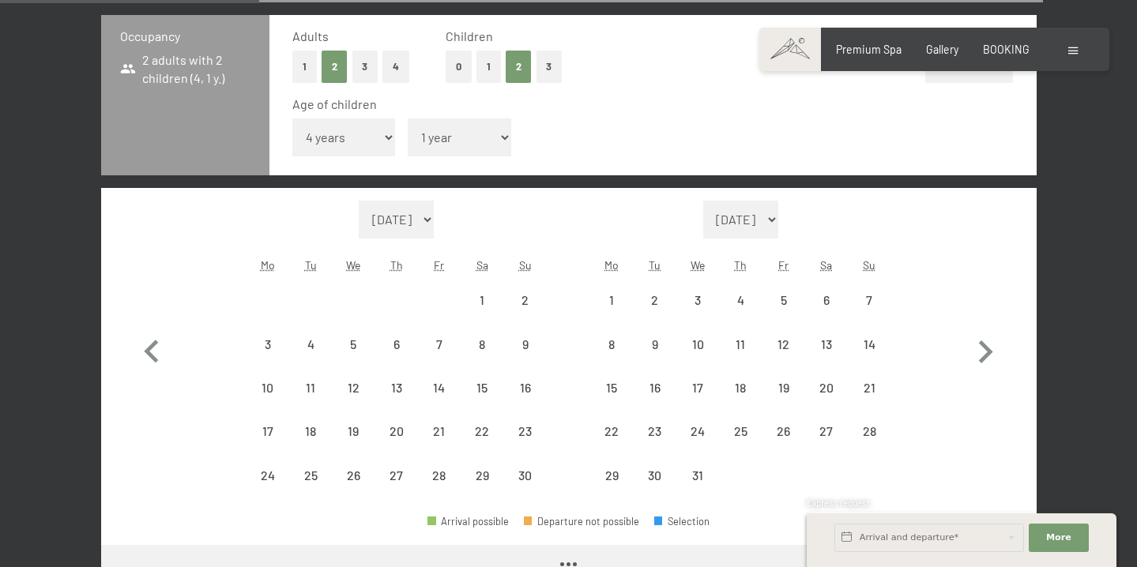
scroll to position [410, 0]
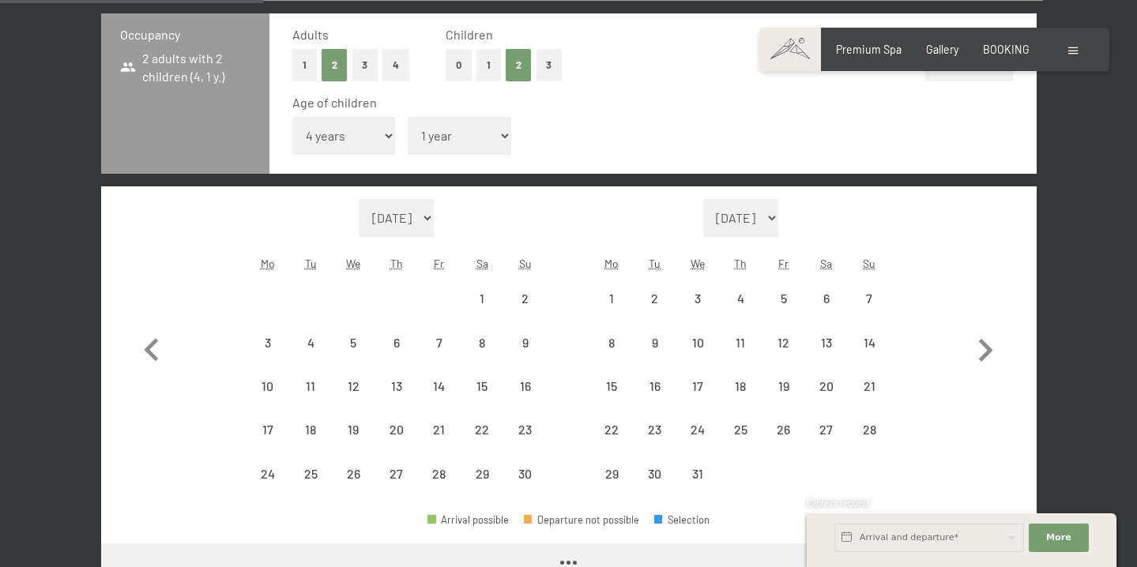
select select "2025-11-01"
select select "2025-12-01"
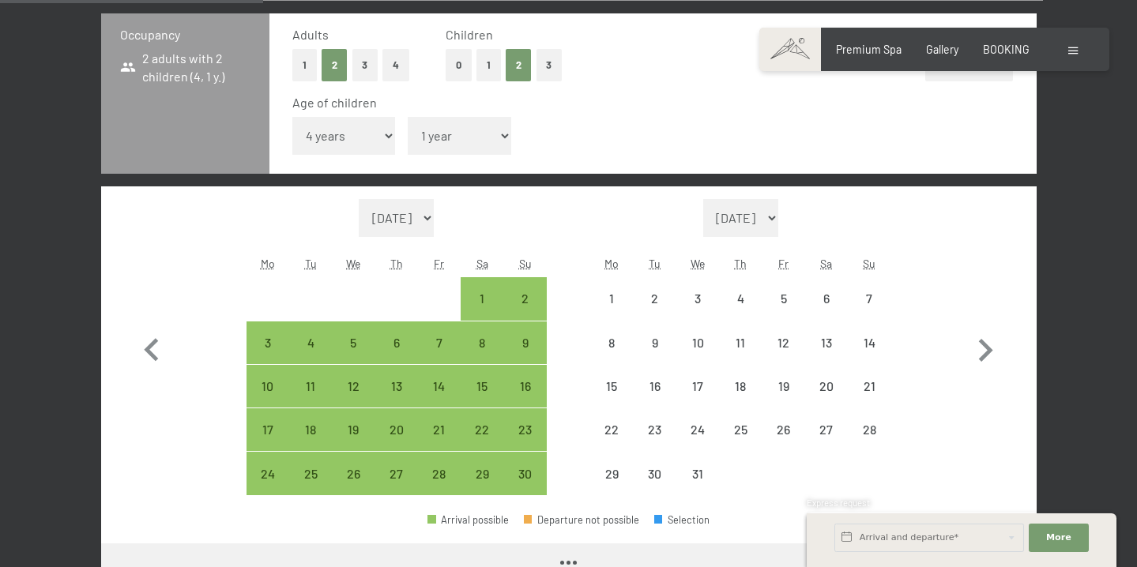
select select "2025-11-01"
select select "2025-12-01"
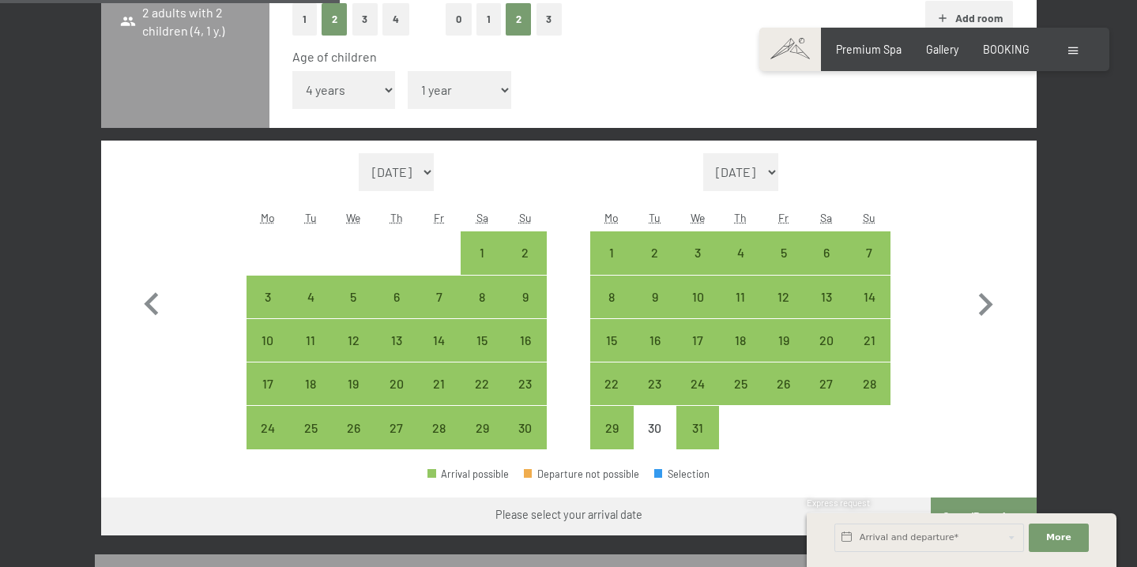
scroll to position [529, 0]
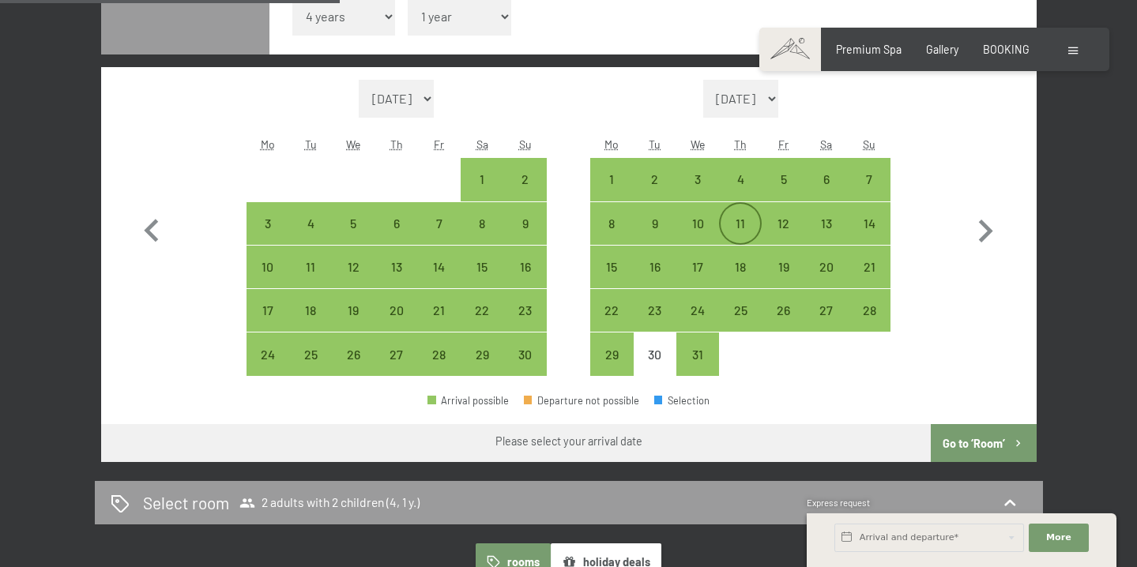
click at [732, 213] on div "11" at bounding box center [741, 224] width 40 height 40
select select "2025-11-01"
select select "2025-12-01"
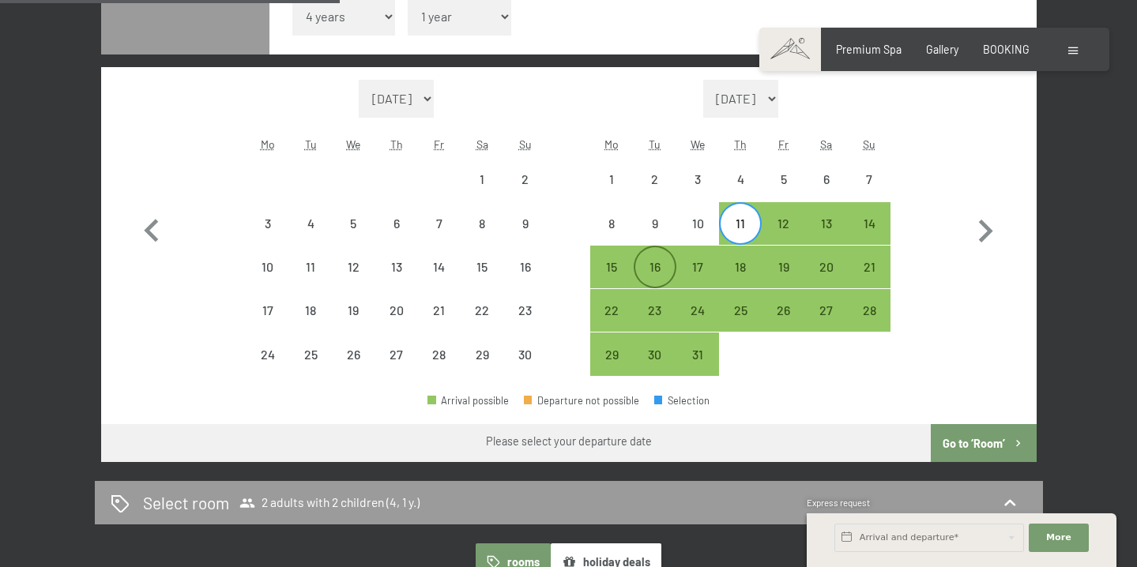
click at [661, 262] on div "16" at bounding box center [655, 281] width 40 height 40
select select "2025-11-01"
select select "2025-12-01"
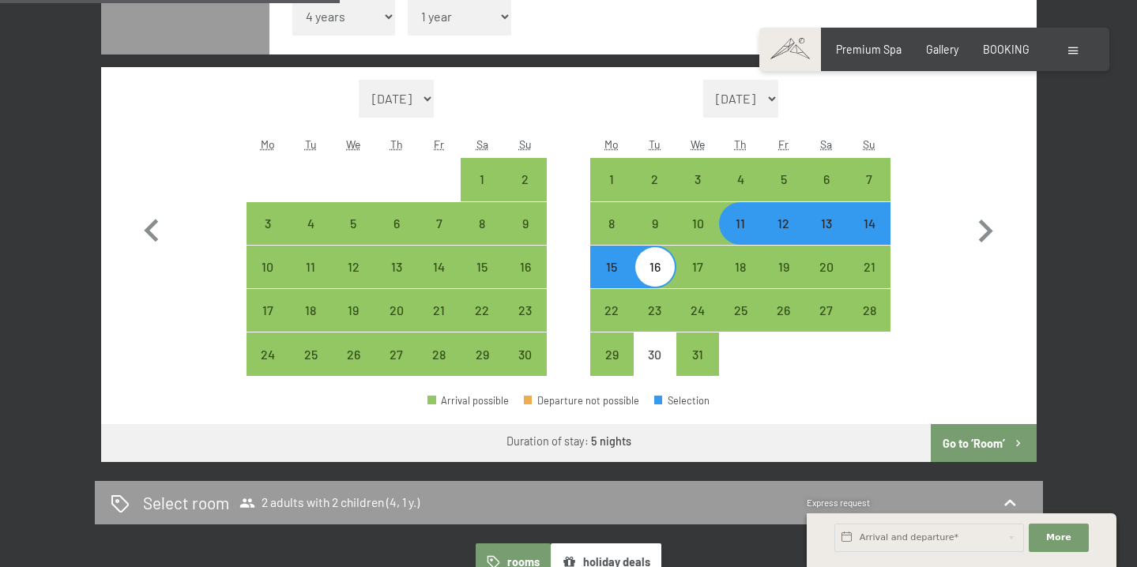
click at [988, 441] on button "Go to ‘Room’" at bounding box center [983, 443] width 105 height 38
select select "2025-11-01"
select select "2025-12-01"
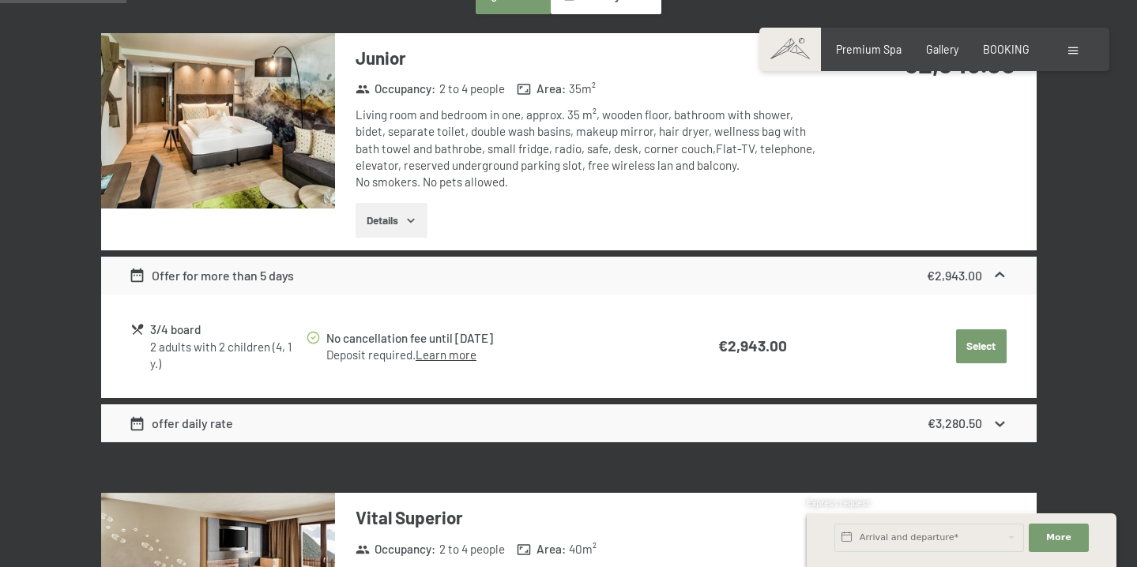
scroll to position [514, 0]
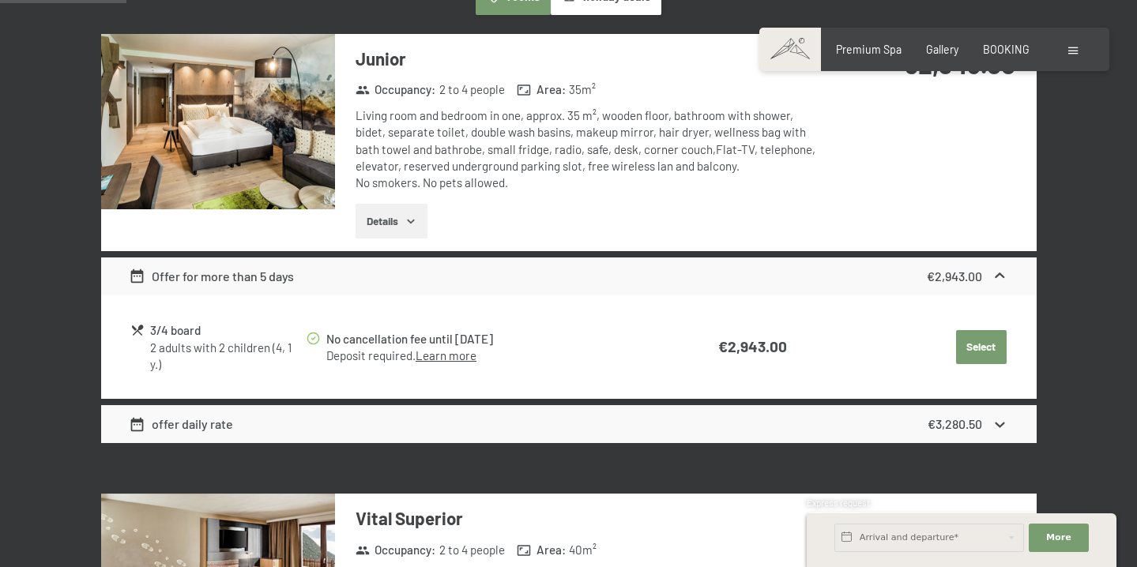
click at [307, 140] on img at bounding box center [218, 121] width 234 height 175
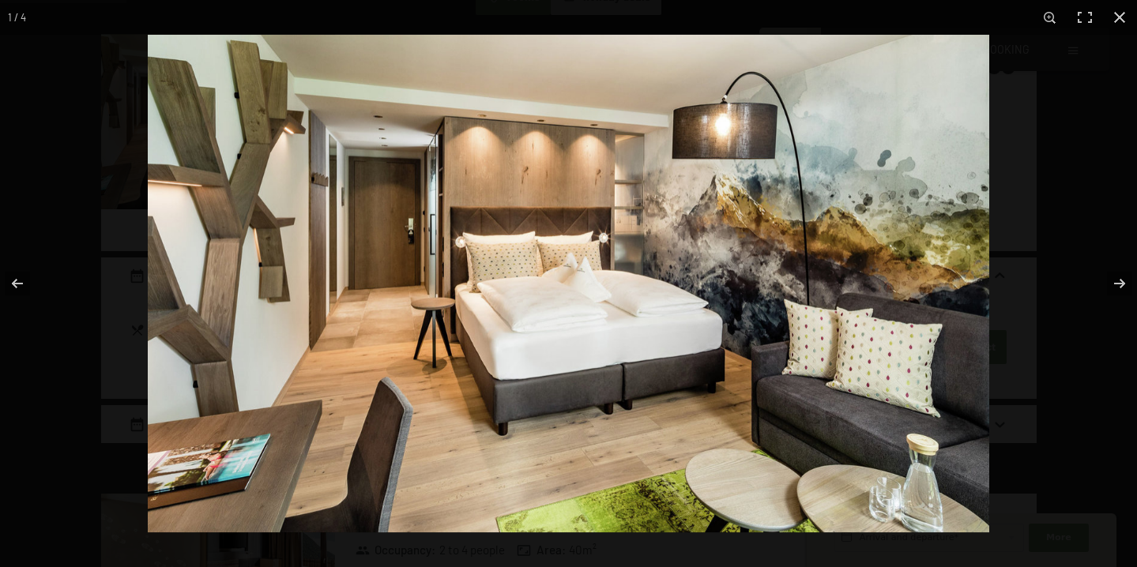
click at [924, 277] on img at bounding box center [568, 284] width 841 height 498
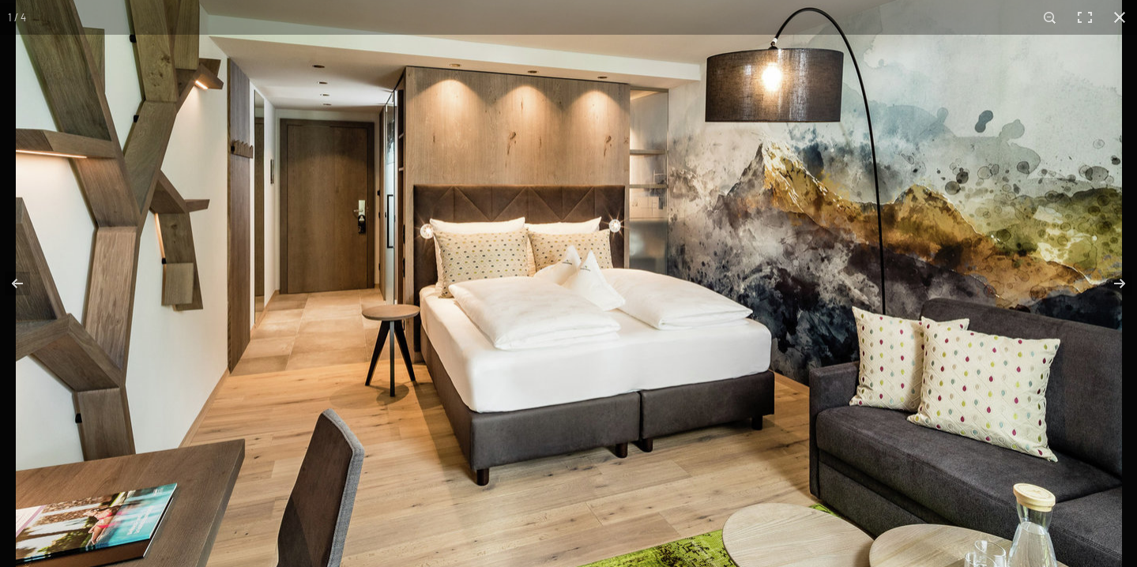
click at [924, 277] on img at bounding box center [569, 286] width 1106 height 654
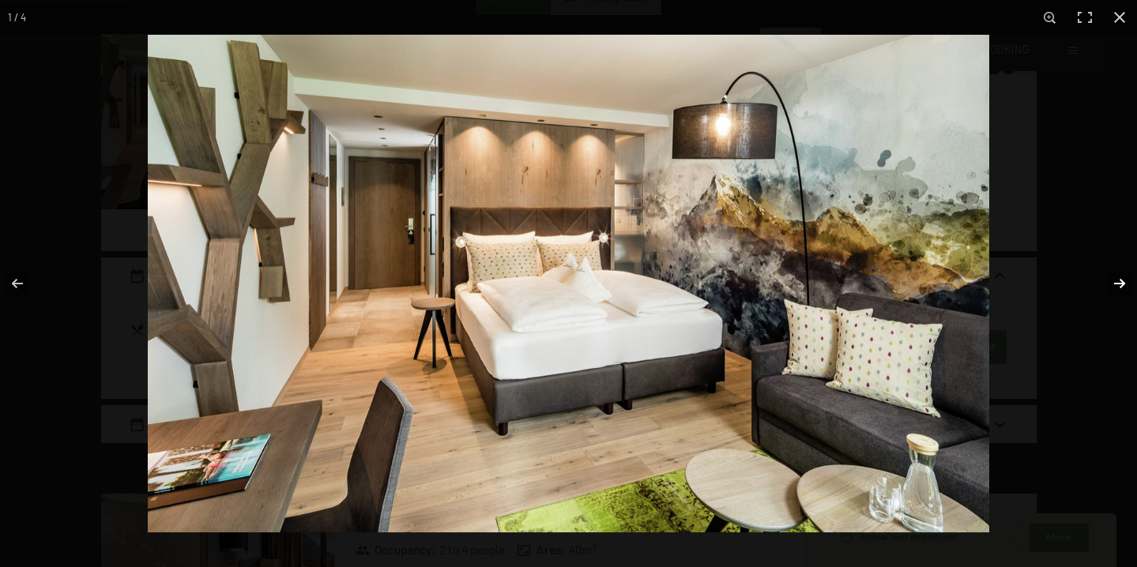
click at [1126, 288] on button "button" at bounding box center [1109, 283] width 55 height 79
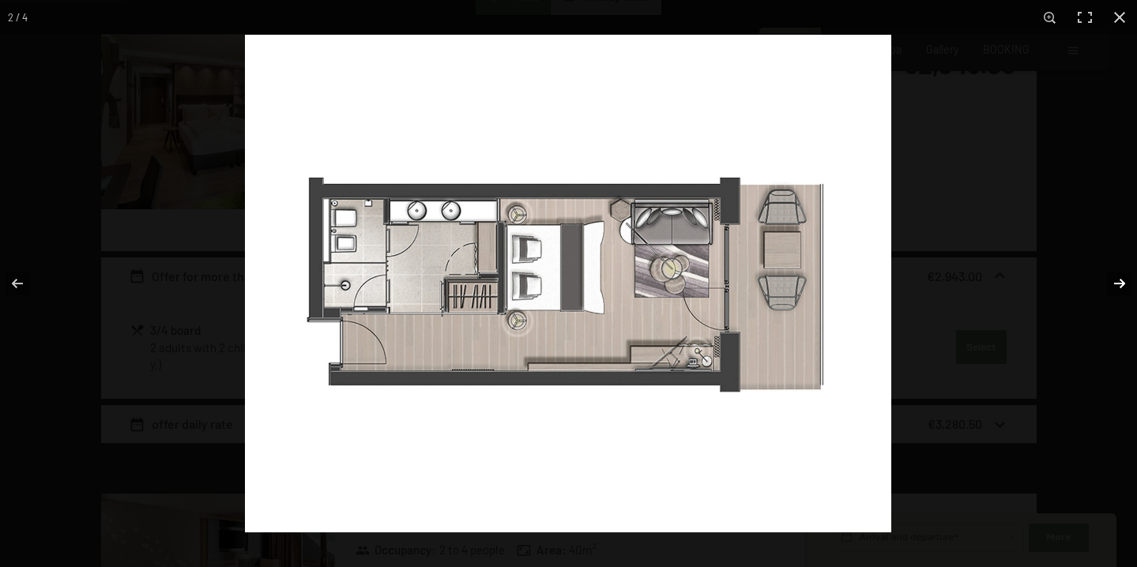
click at [1115, 288] on button "button" at bounding box center [1109, 283] width 55 height 79
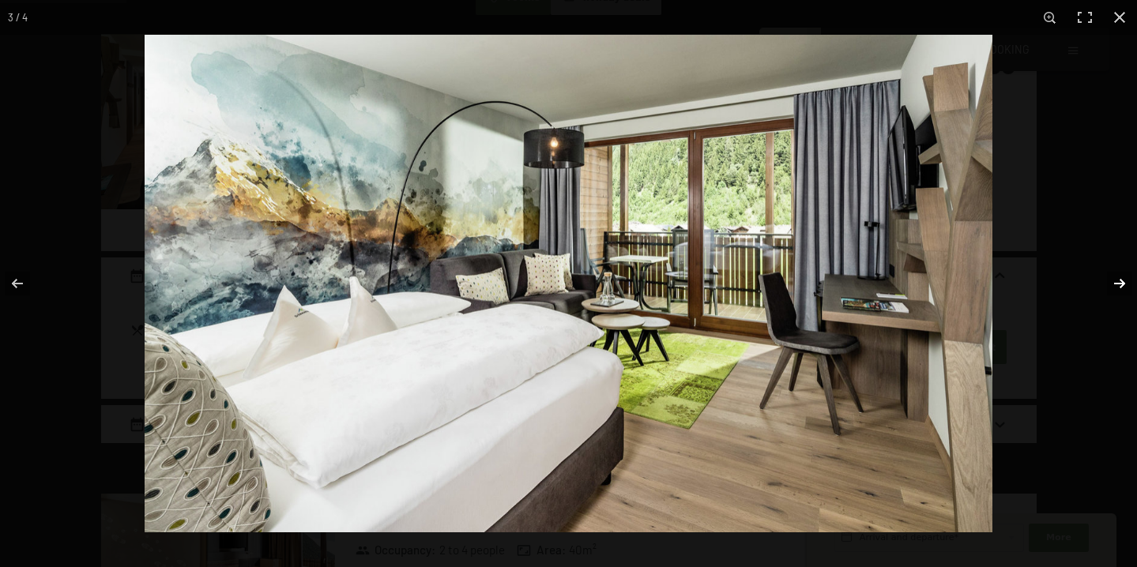
click at [1115, 288] on button "button" at bounding box center [1109, 283] width 55 height 79
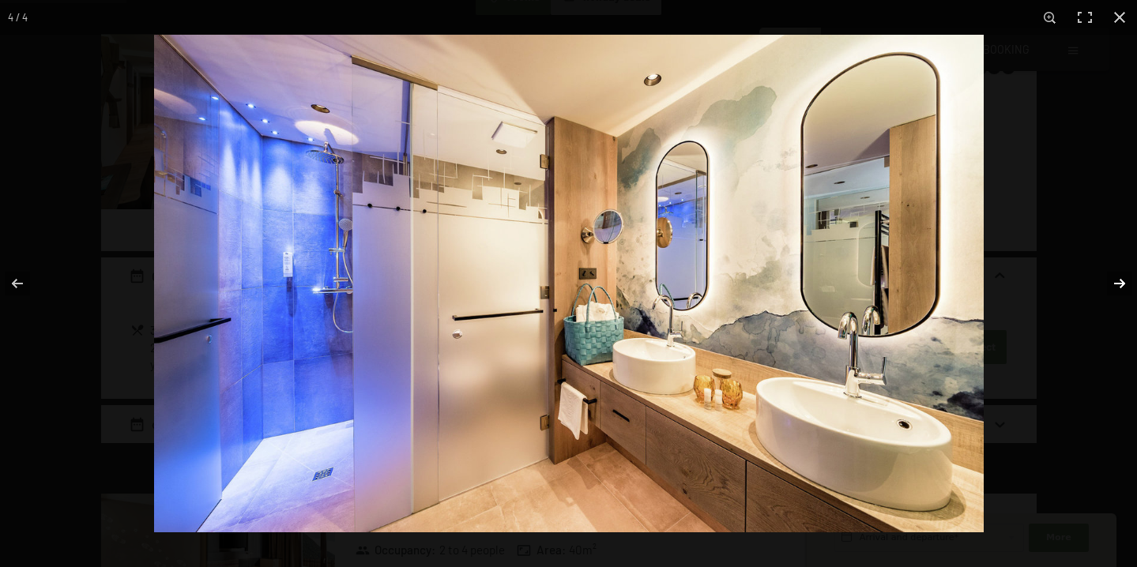
click at [1115, 288] on button "button" at bounding box center [1109, 283] width 55 height 79
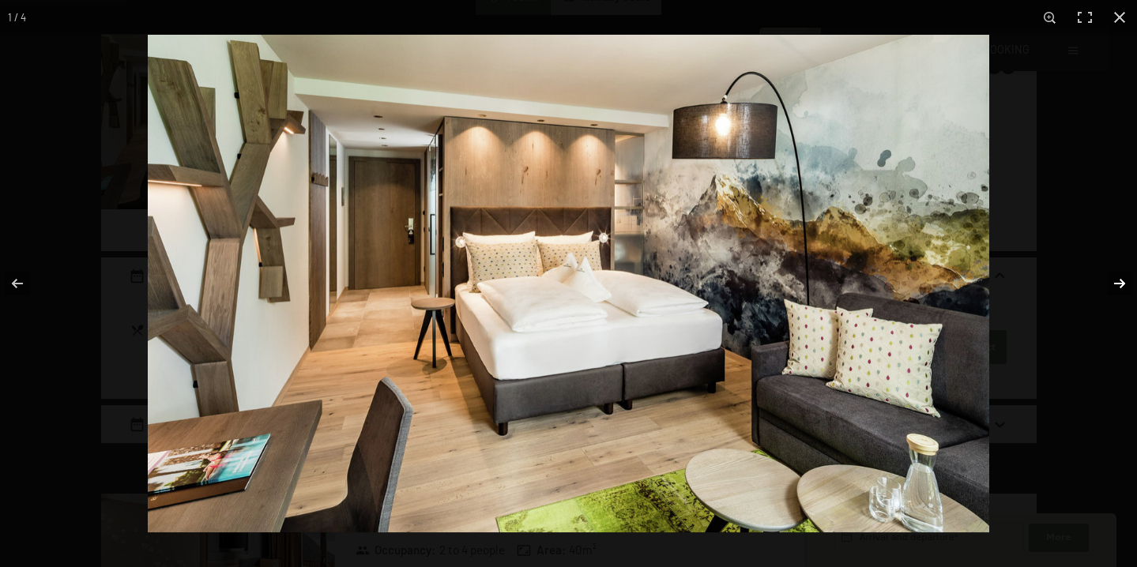
click at [1115, 288] on button "button" at bounding box center [1109, 283] width 55 height 79
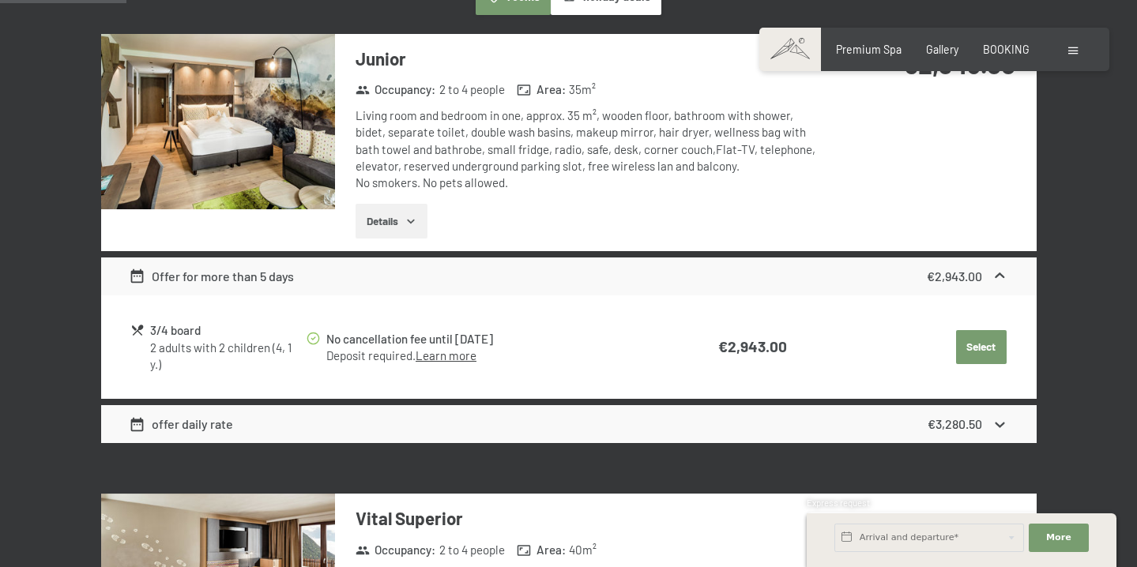
click at [0, 0] on button "button" at bounding box center [0, 0] width 0 height 0
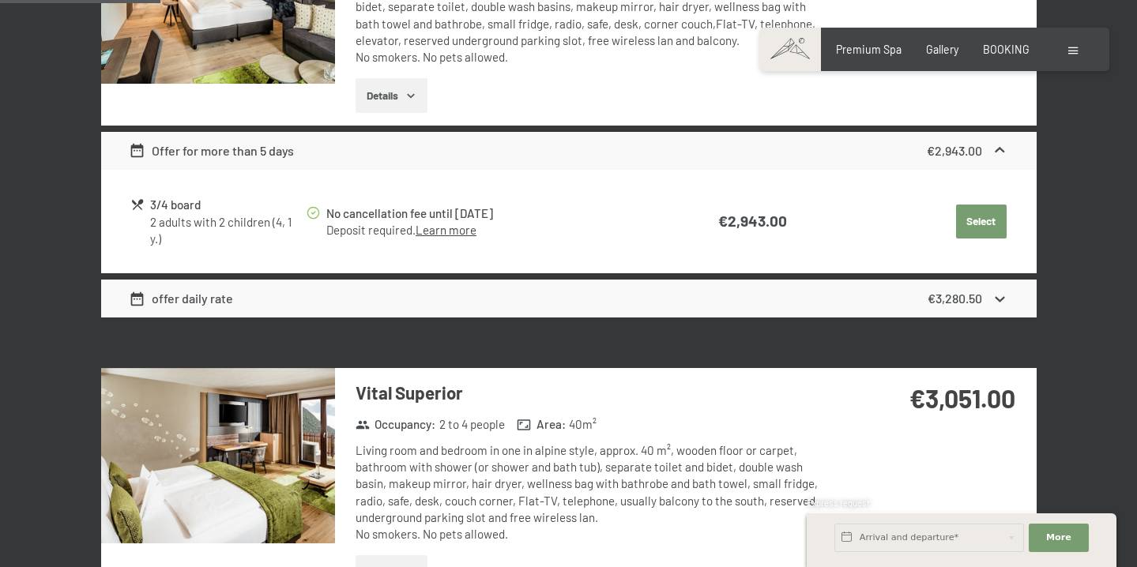
scroll to position [737, 0]
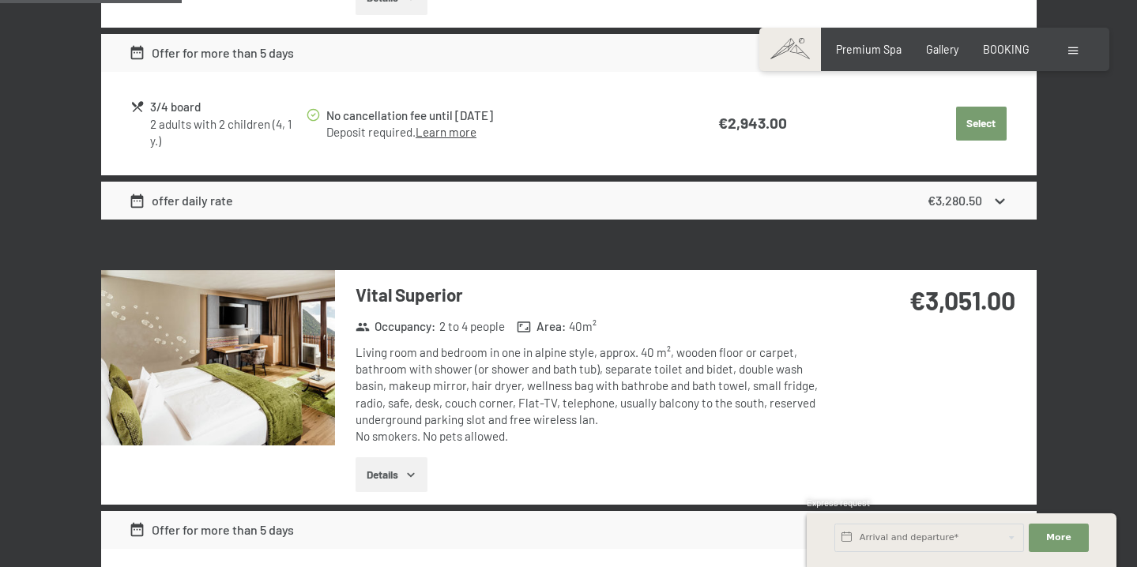
click at [280, 385] on img at bounding box center [218, 357] width 234 height 175
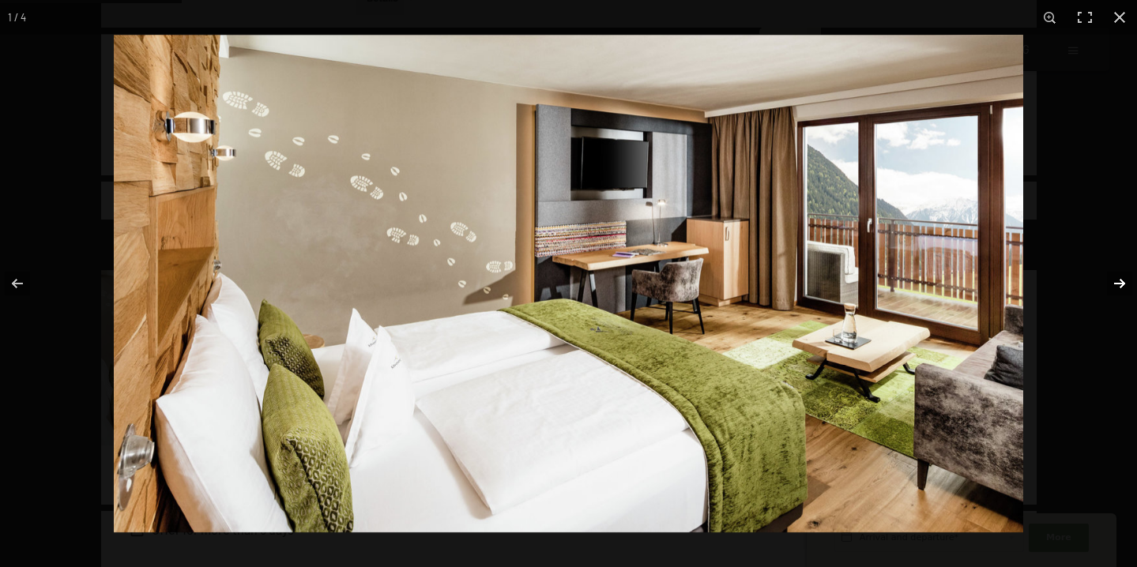
click at [1118, 284] on button "button" at bounding box center [1109, 283] width 55 height 79
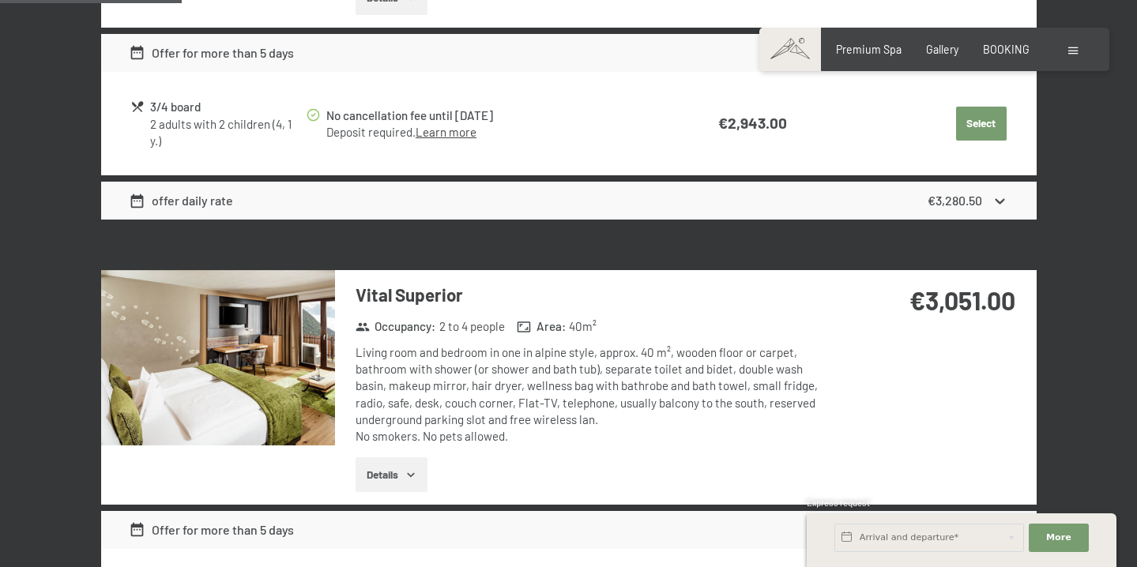
click at [0, 0] on button "button" at bounding box center [0, 0] width 0 height 0
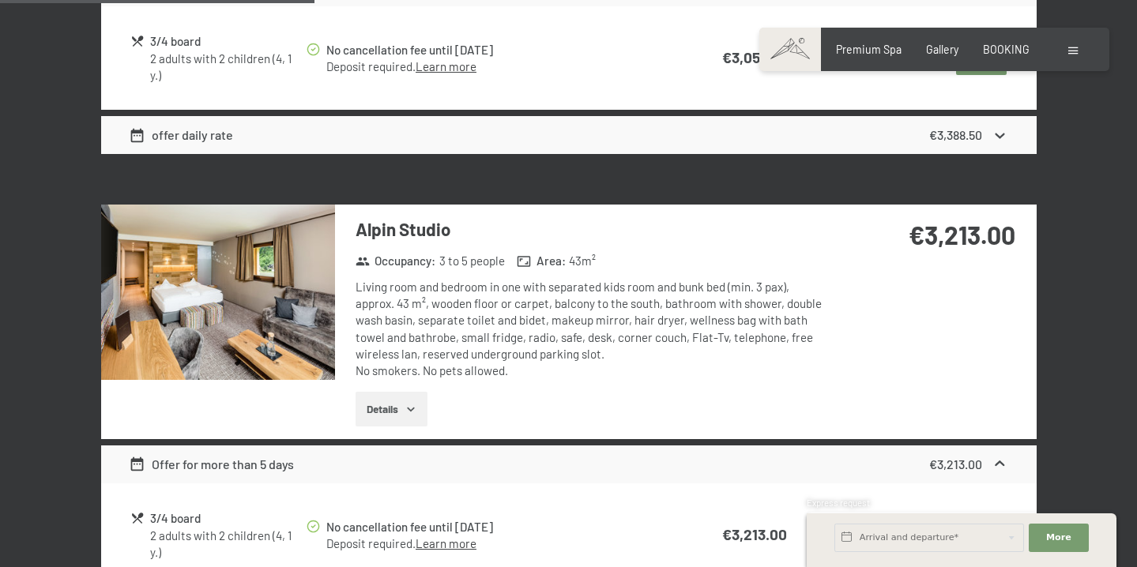
scroll to position [1283, 0]
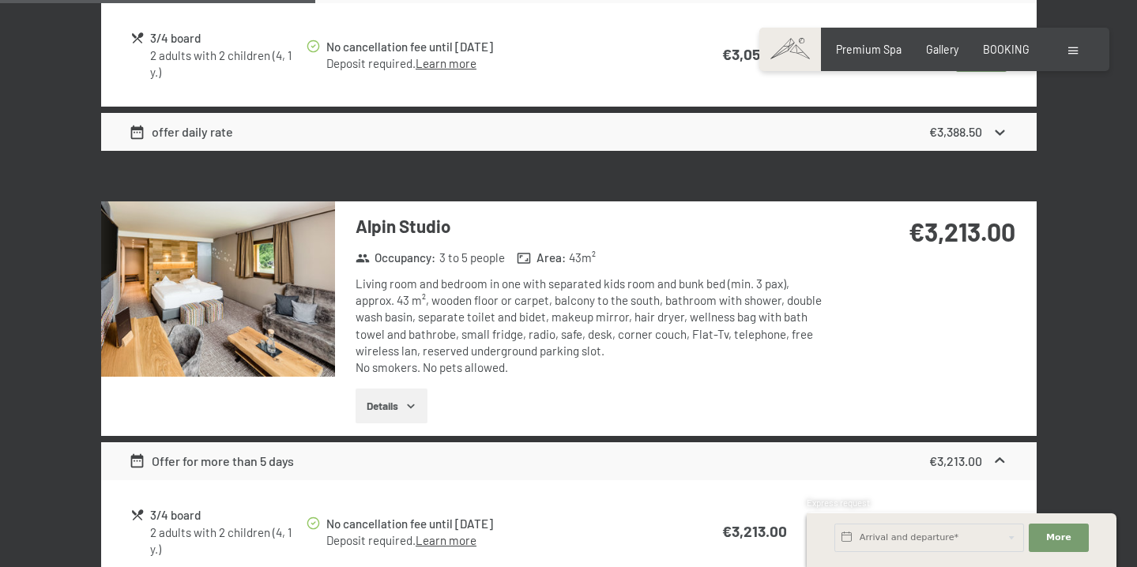
click at [251, 284] on img at bounding box center [218, 288] width 234 height 175
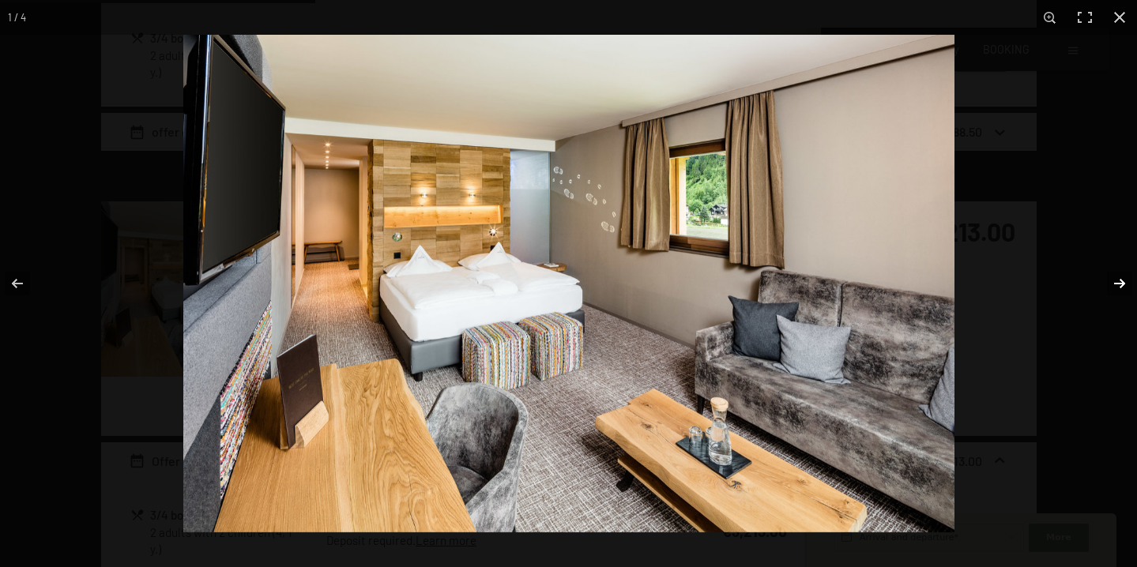
click at [1123, 280] on button "button" at bounding box center [1109, 283] width 55 height 79
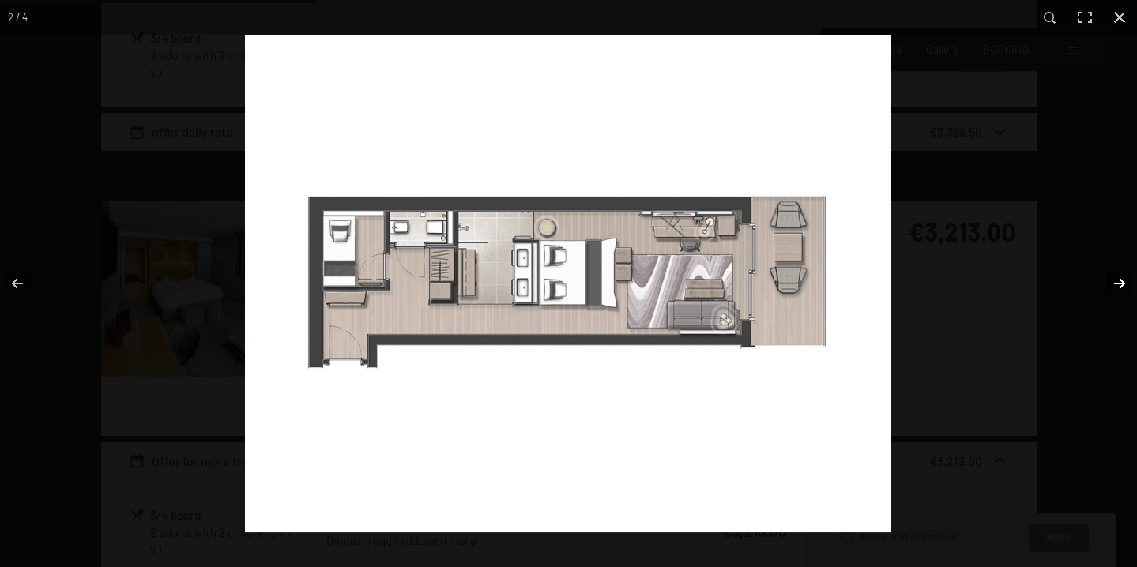
click at [1113, 282] on button "button" at bounding box center [1109, 283] width 55 height 79
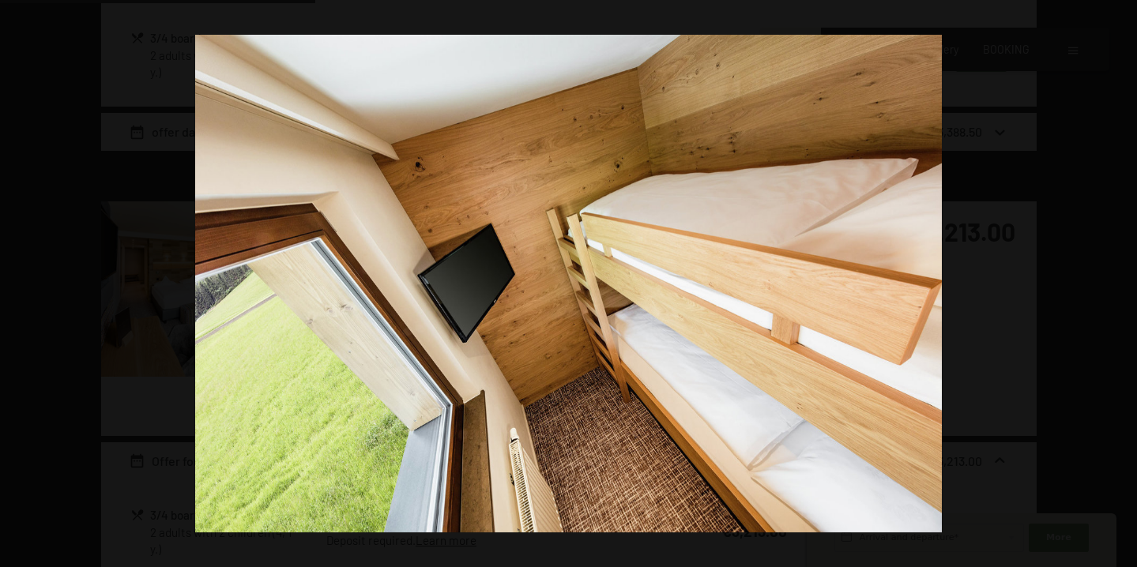
click at [1113, 282] on button "button" at bounding box center [1109, 283] width 55 height 79
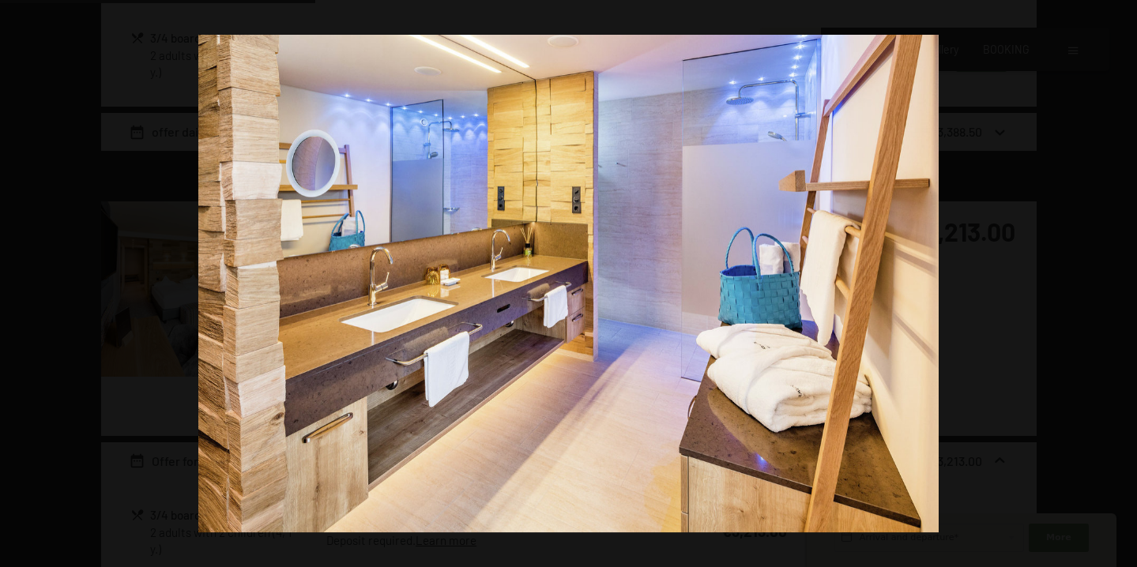
click at [1114, 282] on button "button" at bounding box center [1109, 283] width 55 height 79
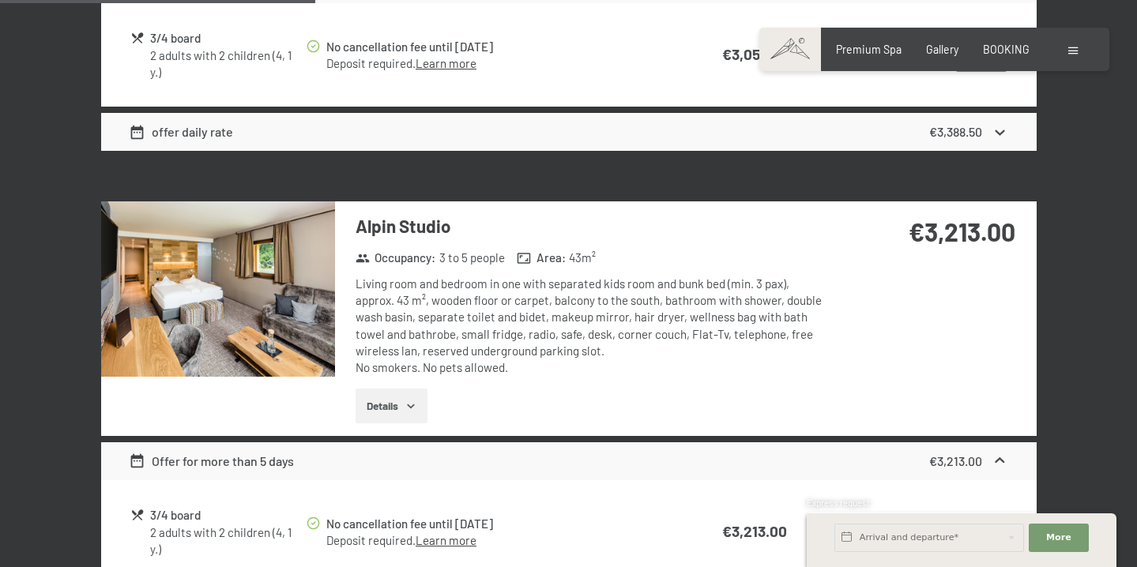
click at [0, 0] on button "button" at bounding box center [0, 0] width 0 height 0
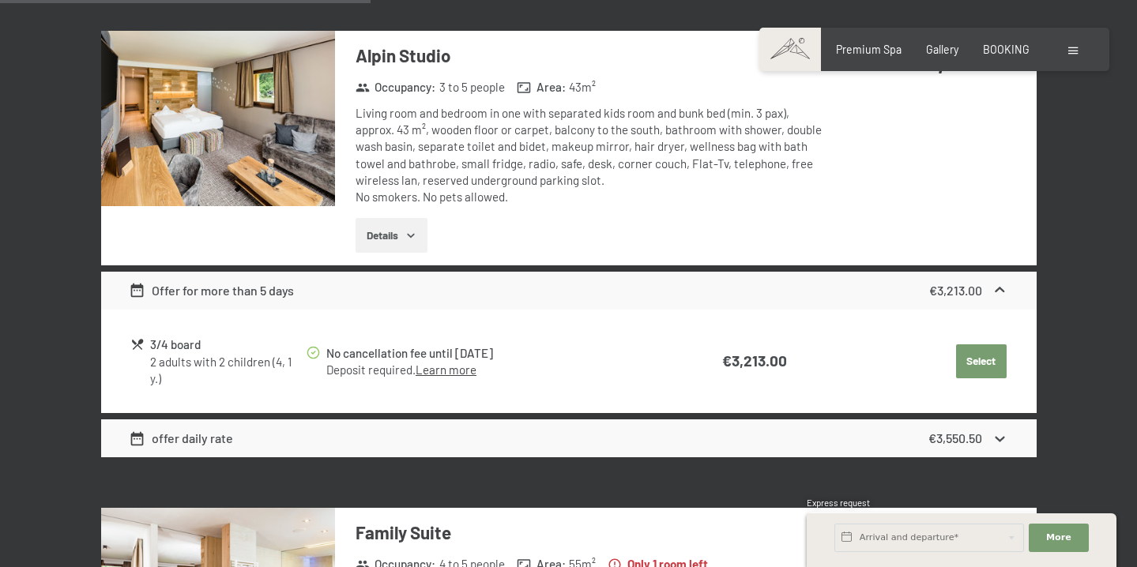
scroll to position [1525, 0]
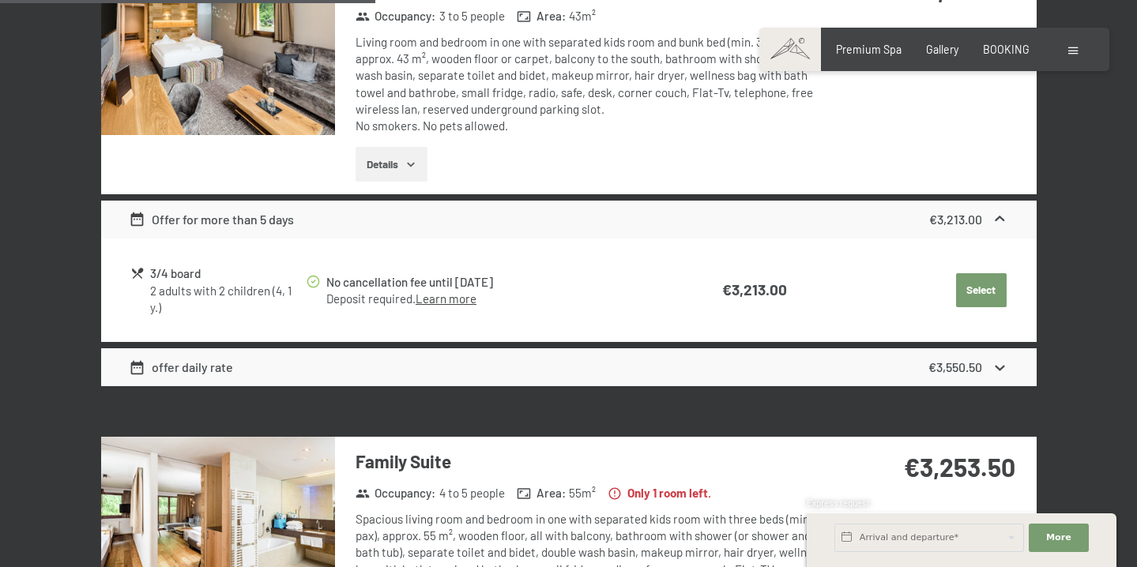
click at [1005, 366] on icon at bounding box center [1000, 367] width 17 height 17
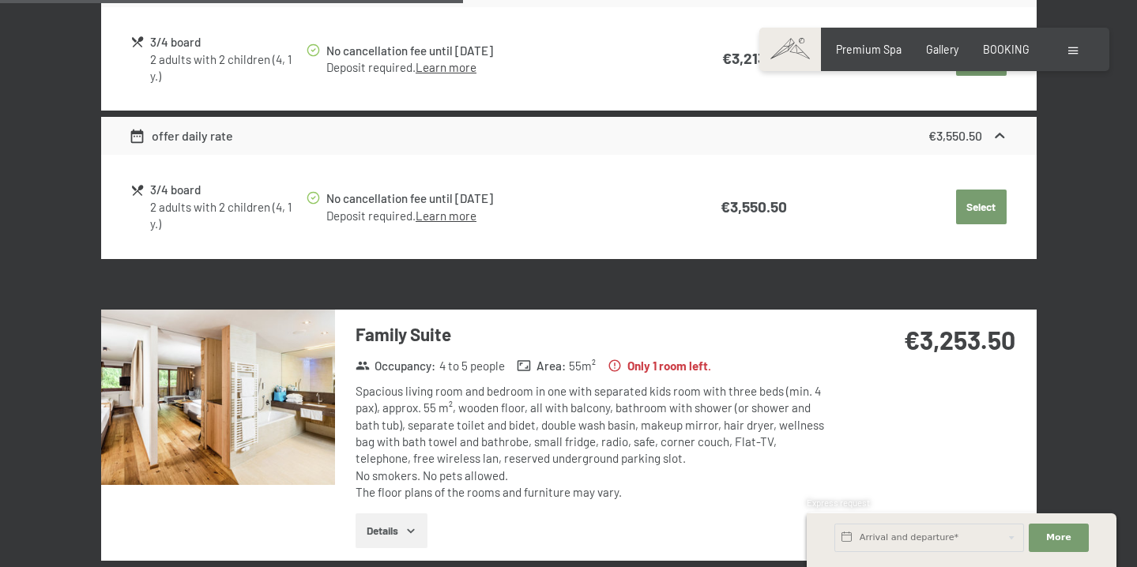
scroll to position [1962, 0]
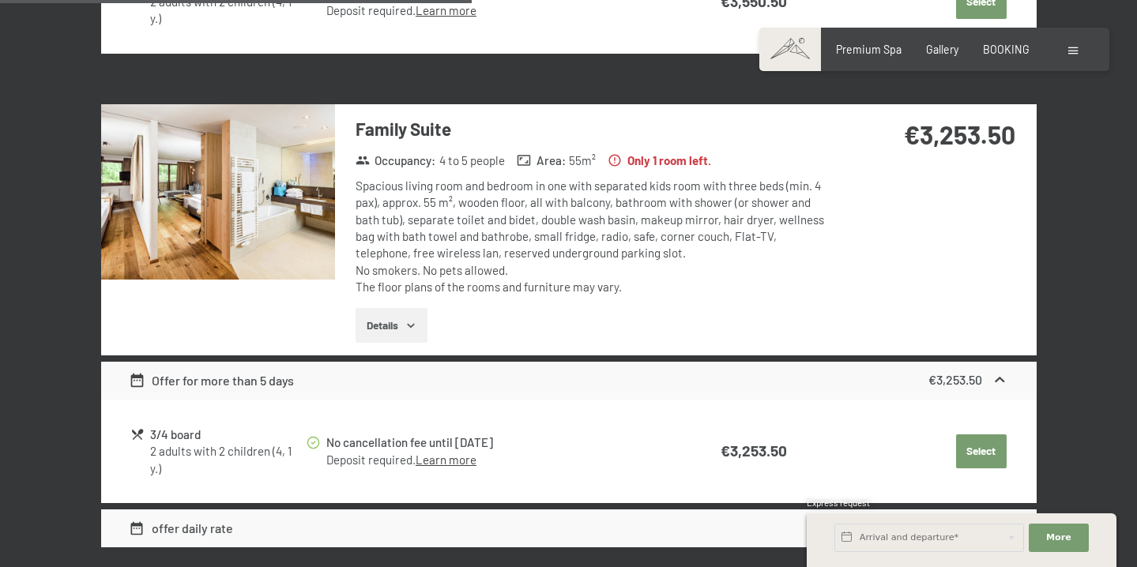
click at [225, 239] on img at bounding box center [218, 191] width 234 height 175
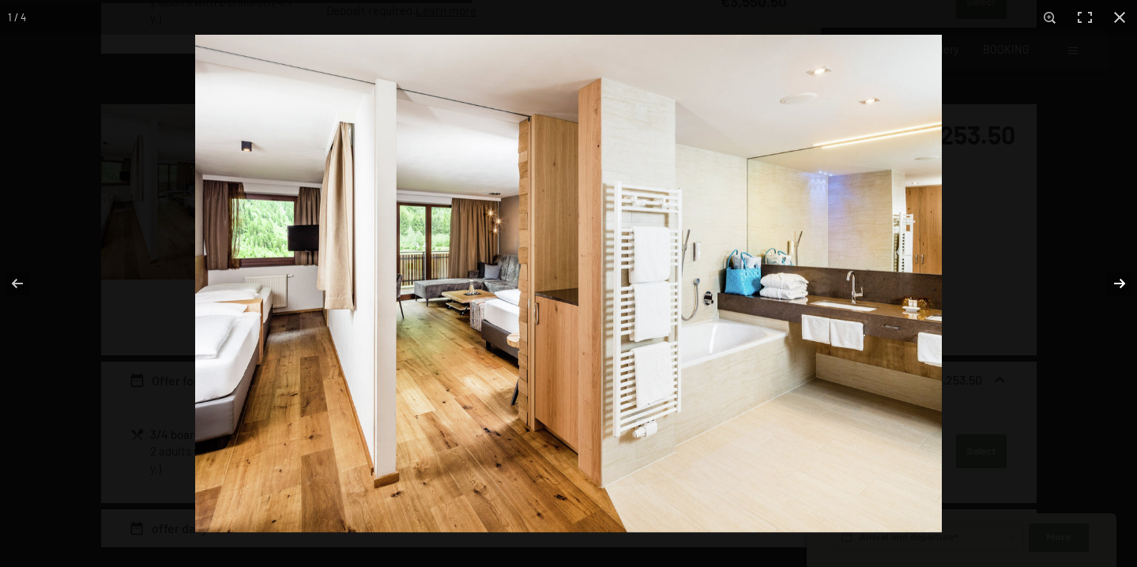
click at [1118, 282] on button "button" at bounding box center [1109, 283] width 55 height 79
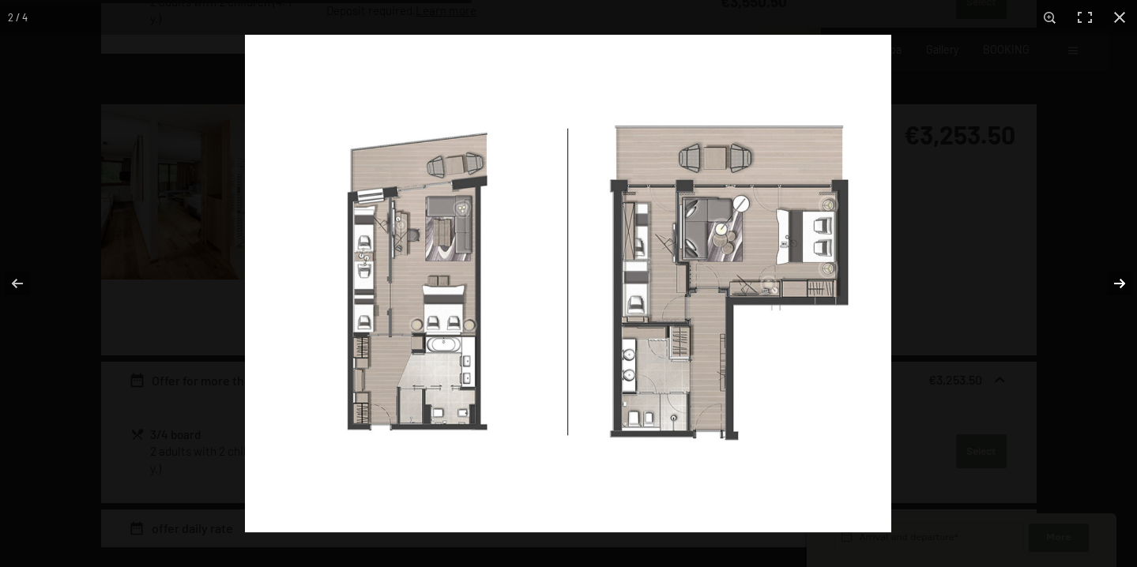
click at [1118, 282] on button "button" at bounding box center [1109, 283] width 55 height 79
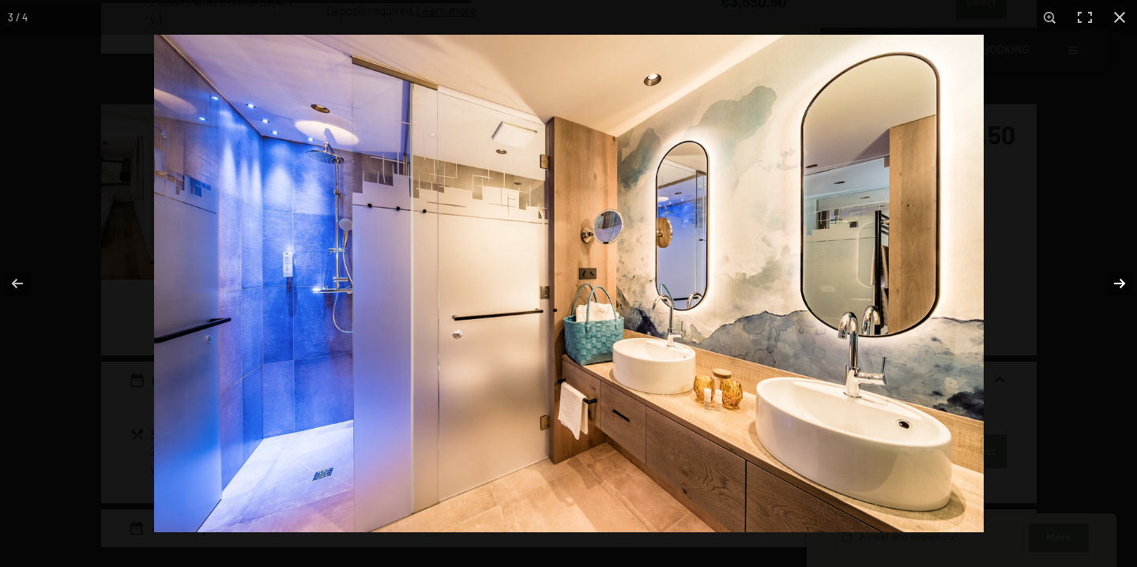
click at [1119, 283] on button "button" at bounding box center [1109, 283] width 55 height 79
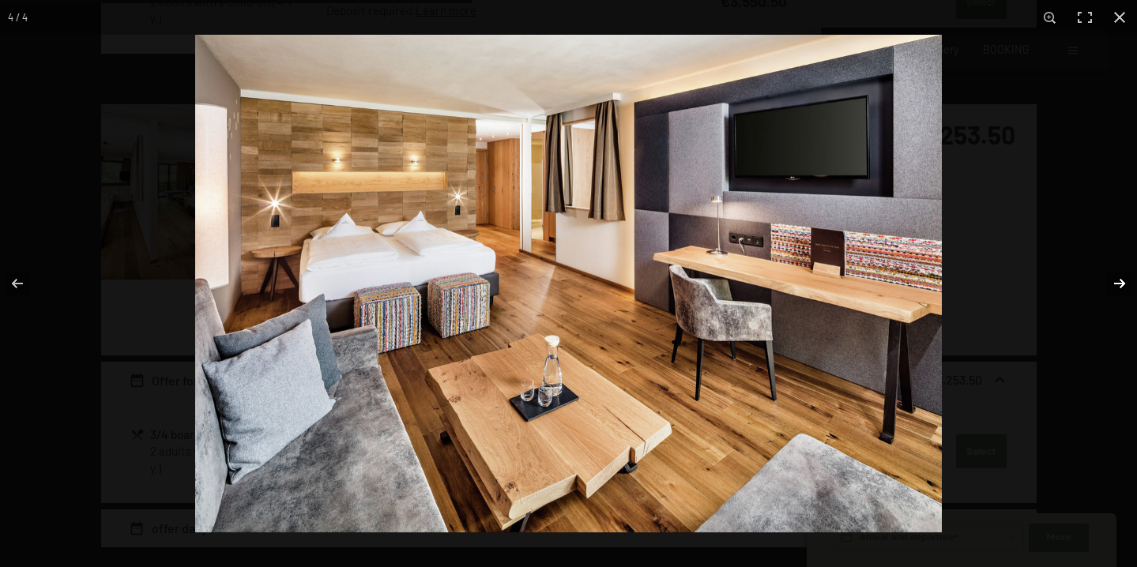
click at [1119, 283] on button "button" at bounding box center [1109, 283] width 55 height 79
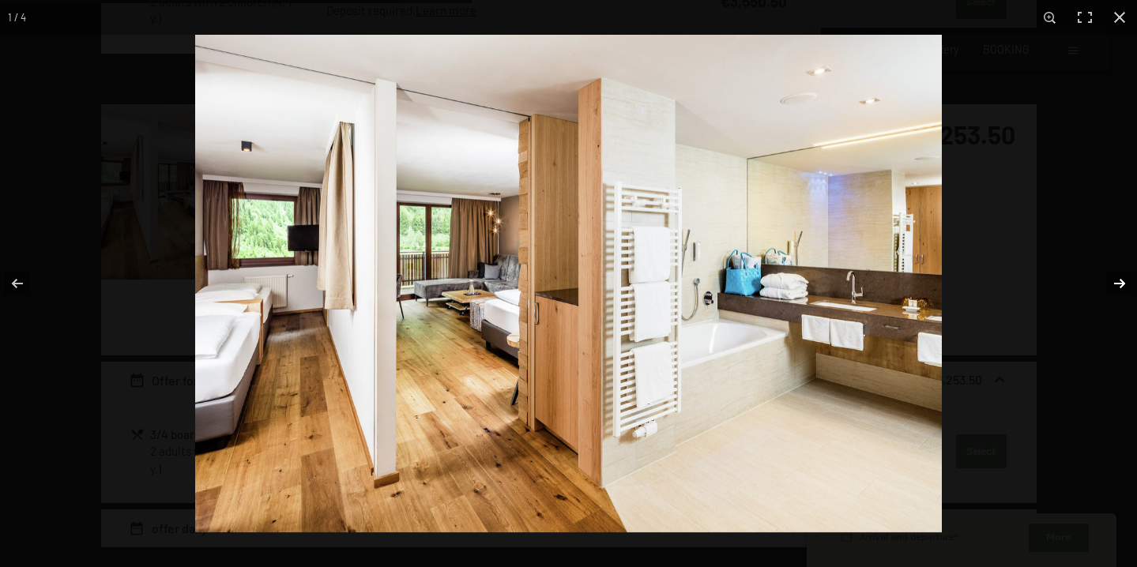
click at [1117, 284] on button "button" at bounding box center [1109, 283] width 55 height 79
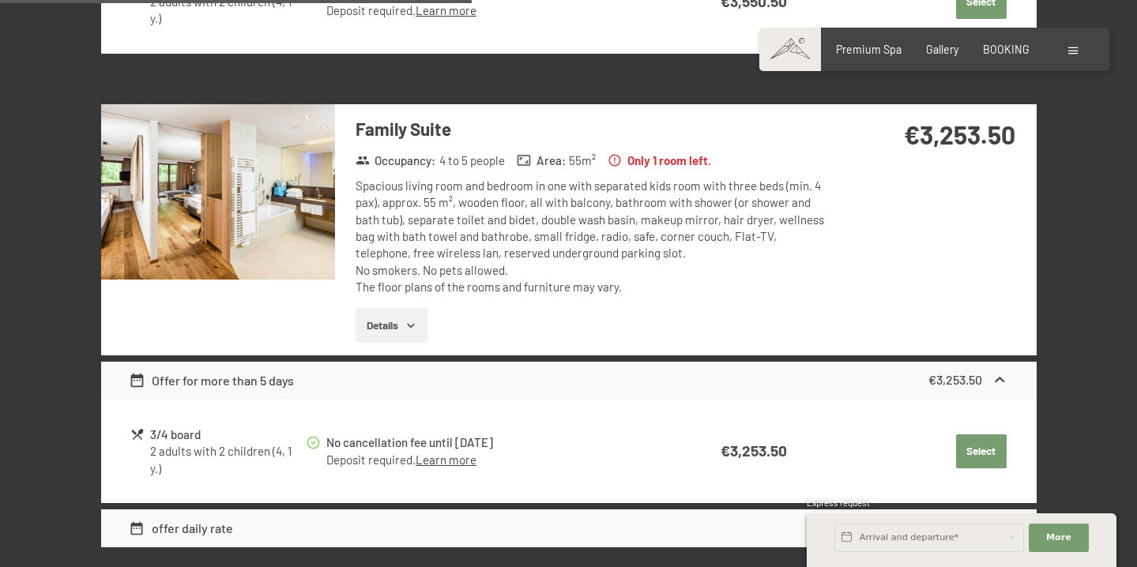
click at [0, 0] on button "button" at bounding box center [0, 0] width 0 height 0
